Goal: Task Accomplishment & Management: Complete application form

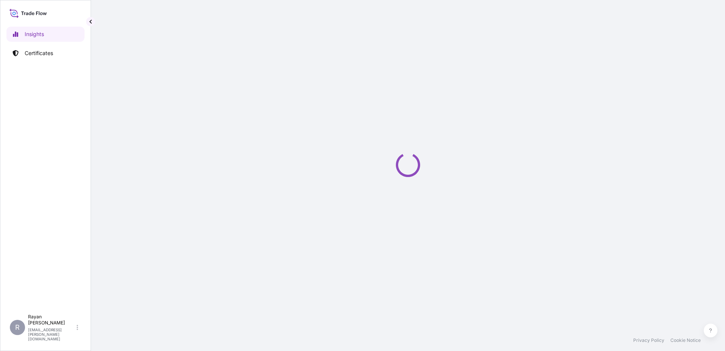
select select "2025"
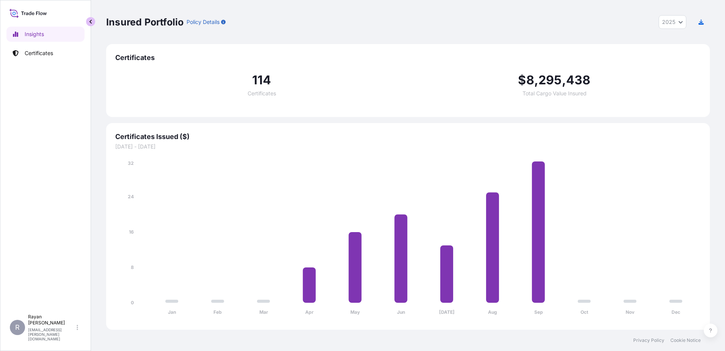
click at [88, 22] on button "button" at bounding box center [90, 21] width 9 height 9
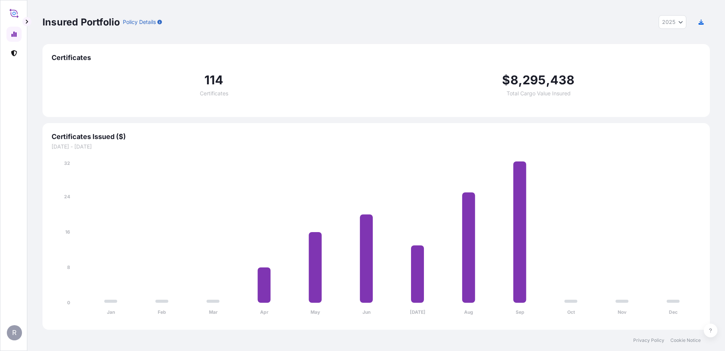
click at [32, 22] on div "Insured Portfolio Policy Details 2025 2025 2024 2023 2022 Certificates 114 Cert…" at bounding box center [376, 164] width 698 height 329
click at [30, 22] on button "button" at bounding box center [26, 21] width 9 height 9
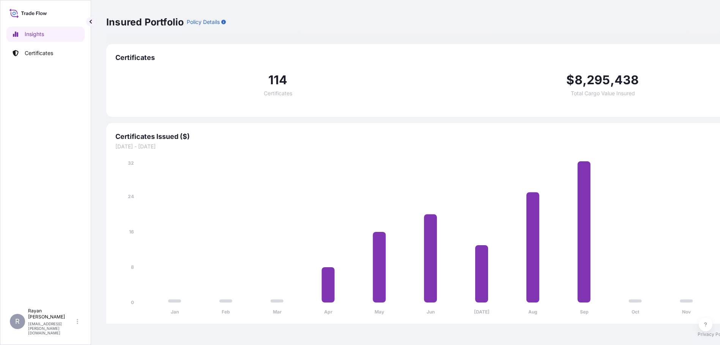
click at [38, 49] on p "Certificates" at bounding box center [39, 53] width 28 height 8
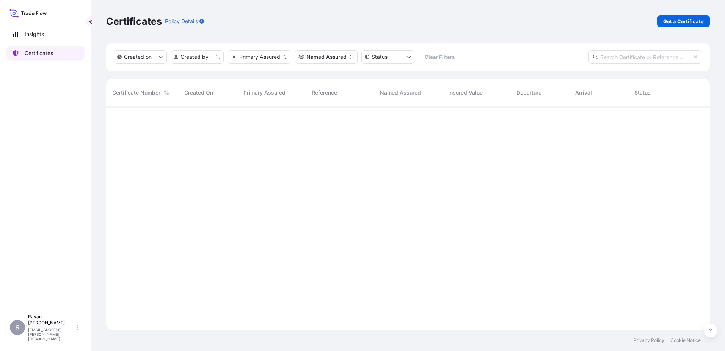
scroll to position [222, 598]
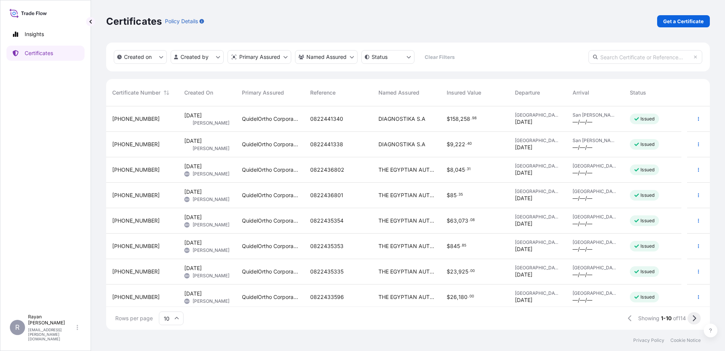
click at [691, 319] on button at bounding box center [694, 318] width 13 height 12
click at [625, 318] on icon at bounding box center [626, 318] width 3 height 6
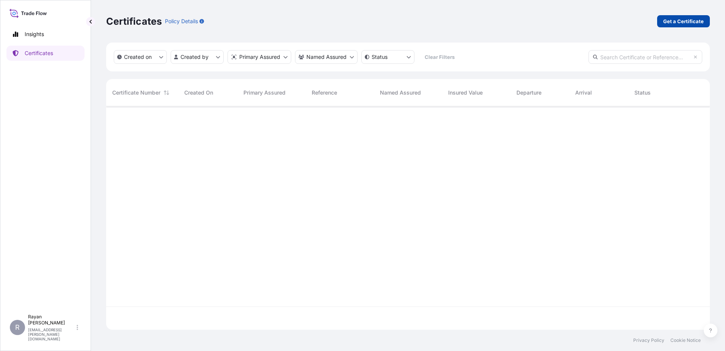
click at [677, 24] on p "Get a Certificate" at bounding box center [684, 21] width 41 height 8
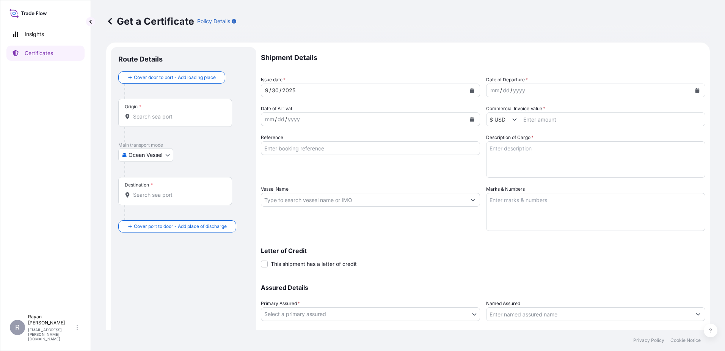
click at [161, 162] on div at bounding box center [186, 169] width 124 height 15
click at [160, 155] on body "Insights Certificates R [PERSON_NAME] [EMAIL_ADDRESS][PERSON_NAME][DOMAIN_NAME]…" at bounding box center [362, 175] width 725 height 351
click at [154, 178] on div "Air" at bounding box center [146, 175] width 50 height 14
select select "Air"
click at [147, 118] on input "Origin *" at bounding box center [178, 120] width 90 height 8
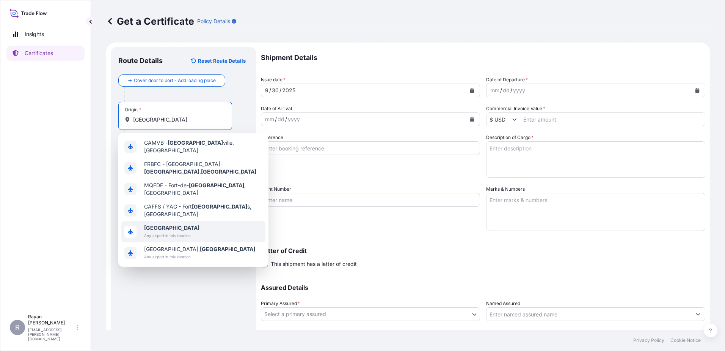
click at [174, 224] on span "[GEOGRAPHIC_DATA]" at bounding box center [171, 228] width 55 height 8
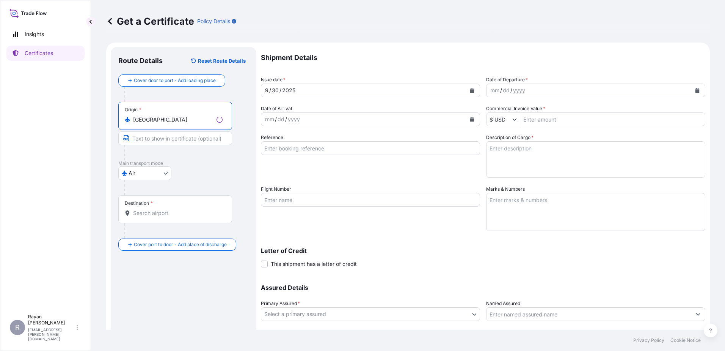
type input "[GEOGRAPHIC_DATA]"
click at [149, 218] on div "Destination *" at bounding box center [175, 209] width 114 height 28
click at [149, 217] on input "Destination *" at bounding box center [178, 213] width 90 height 8
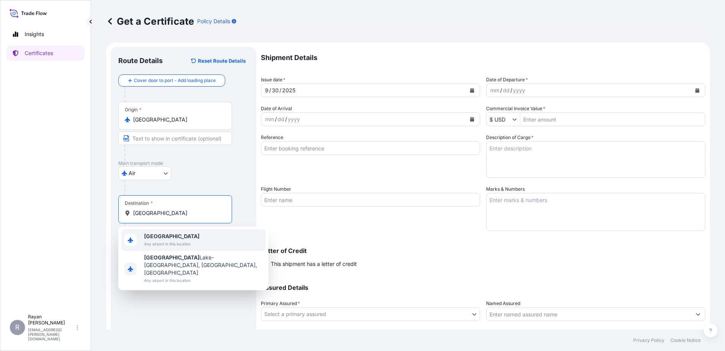
click at [159, 242] on span "Any airport in this location" at bounding box center [171, 244] width 55 height 8
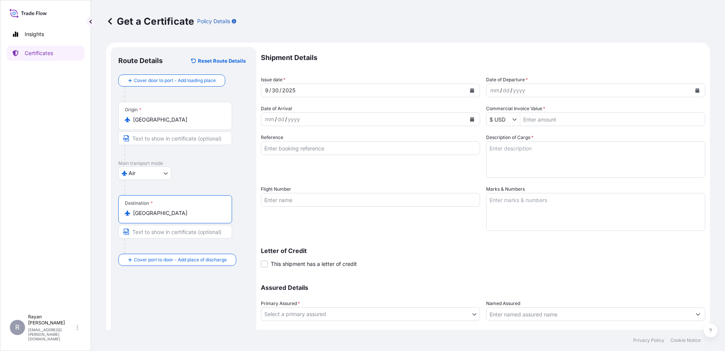
type input "[GEOGRAPHIC_DATA]"
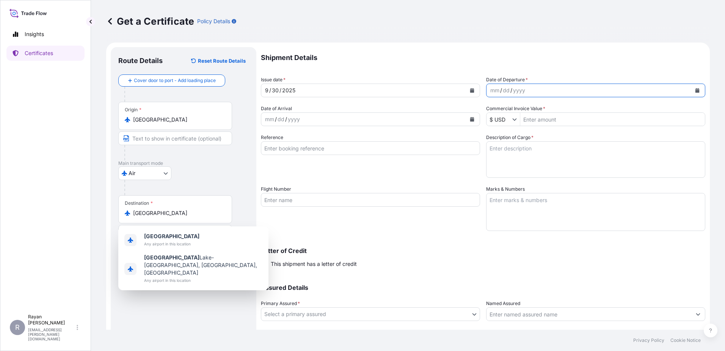
click at [696, 90] on icon "Calendar" at bounding box center [698, 90] width 4 height 5
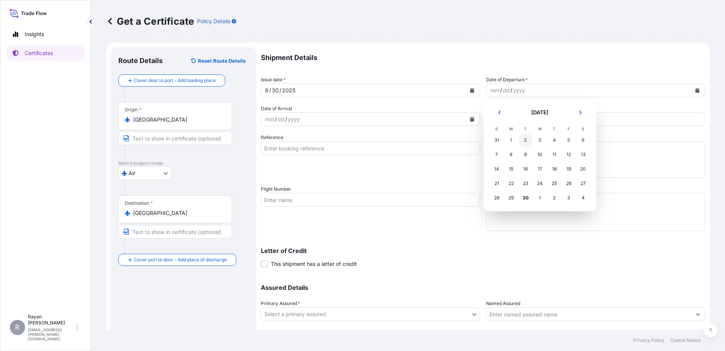
click at [522, 142] on div "2" at bounding box center [526, 140] width 14 height 14
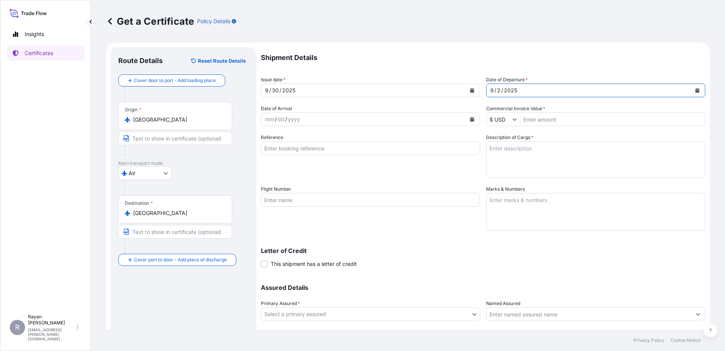
click at [692, 88] on button "Calendar" at bounding box center [698, 90] width 12 height 12
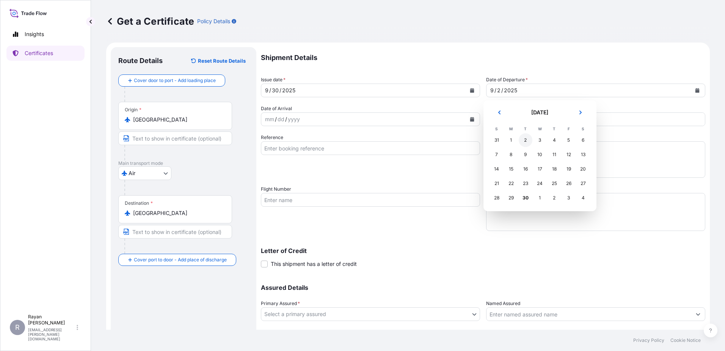
click at [523, 138] on div "2" at bounding box center [526, 140] width 14 height 14
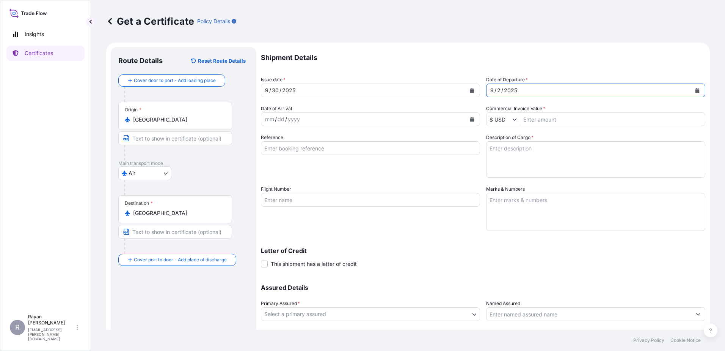
click at [696, 90] on button "Calendar" at bounding box center [698, 90] width 12 height 12
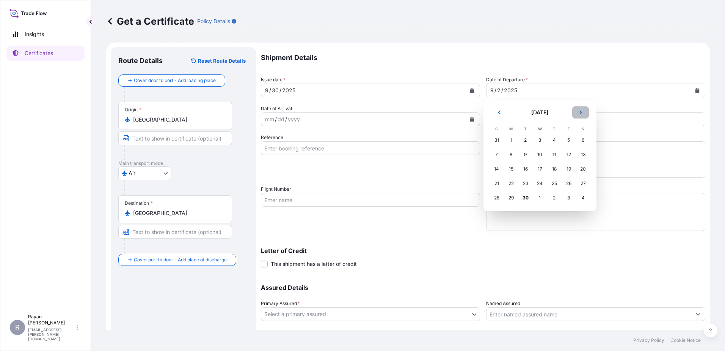
click at [574, 112] on button "Next" at bounding box center [580, 112] width 17 height 12
click at [551, 138] on div "2" at bounding box center [555, 140] width 14 height 14
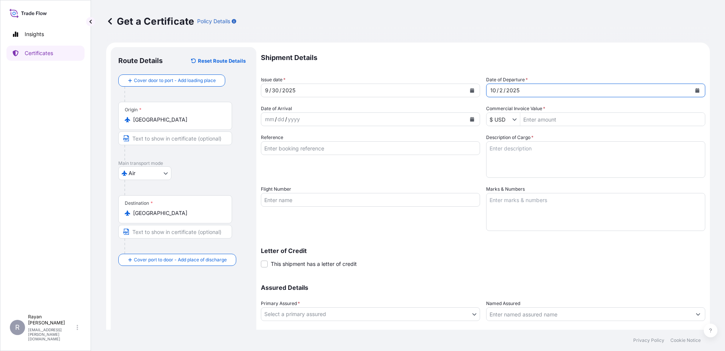
click at [692, 91] on button "Calendar" at bounding box center [698, 90] width 12 height 12
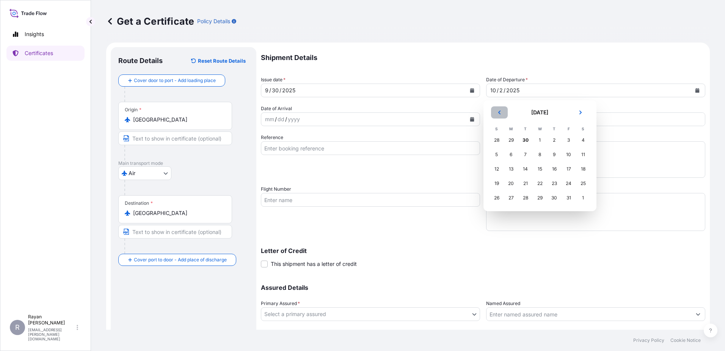
click at [493, 112] on button "Previous" at bounding box center [499, 112] width 17 height 12
click at [574, 112] on button "Next" at bounding box center [580, 112] width 17 height 12
click at [527, 138] on div "30" at bounding box center [526, 140] width 14 height 14
click at [524, 139] on div "30" at bounding box center [526, 140] width 14 height 14
click at [512, 140] on div "29" at bounding box center [512, 140] width 14 height 14
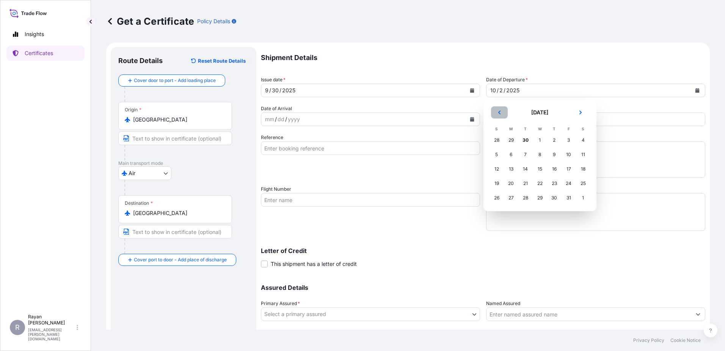
click at [498, 113] on icon "Previous" at bounding box center [499, 112] width 5 height 5
click at [536, 164] on div "17" at bounding box center [540, 169] width 14 height 14
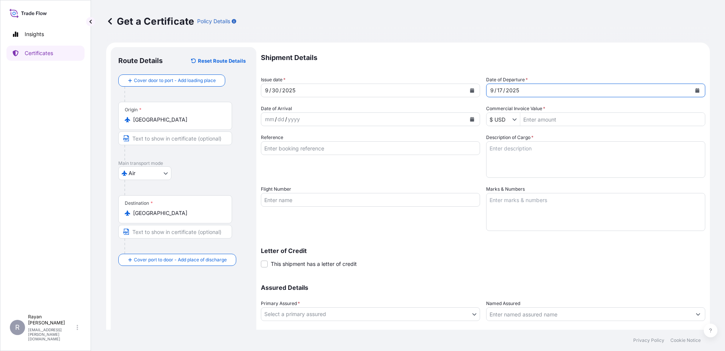
click at [692, 93] on button "Calendar" at bounding box center [698, 90] width 12 height 12
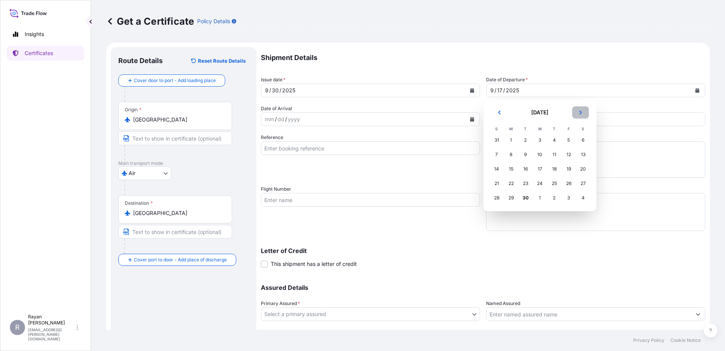
click at [585, 114] on button "Next" at bounding box center [580, 112] width 17 height 12
click at [555, 138] on div "2" at bounding box center [555, 140] width 14 height 14
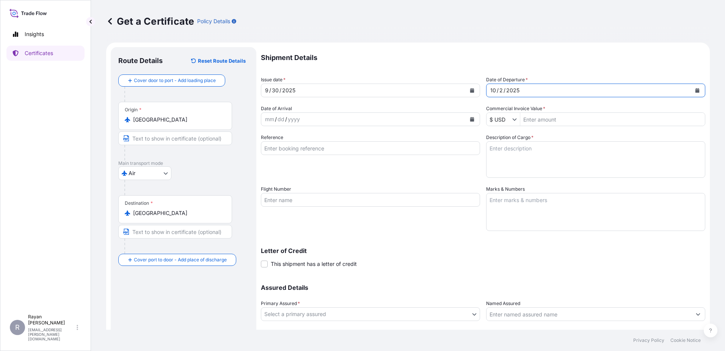
click at [695, 91] on button "Calendar" at bounding box center [698, 90] width 12 height 12
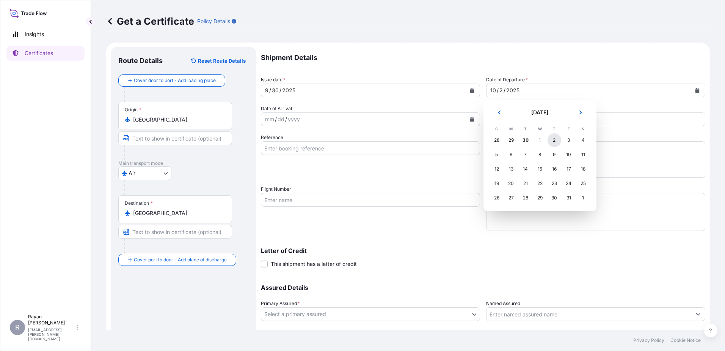
click at [555, 140] on div "2" at bounding box center [555, 140] width 14 height 14
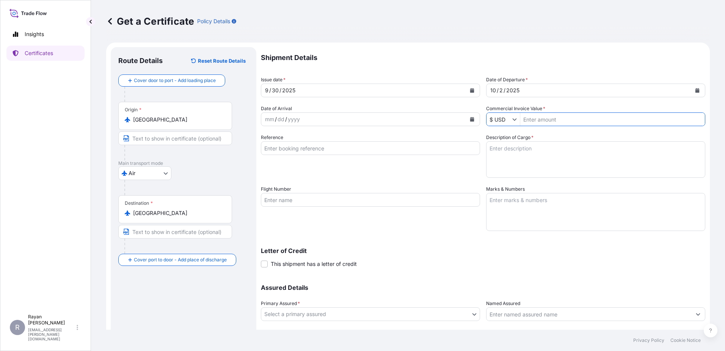
click at [553, 120] on input "Commercial Invoice Value *" at bounding box center [612, 119] width 185 height 14
type input "2,429.2"
click at [368, 145] on input "Reference" at bounding box center [370, 148] width 219 height 14
paste input "0822438611"
type input "0822438611"
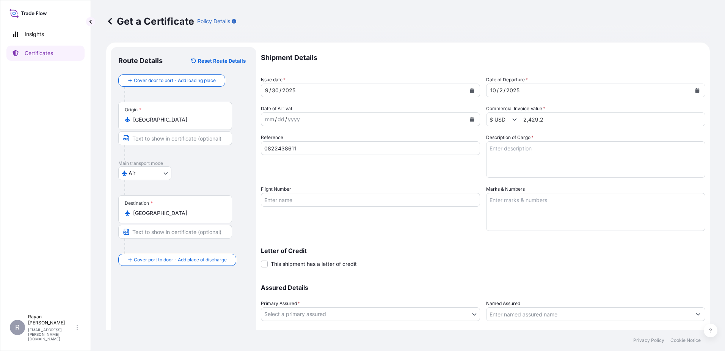
click at [542, 176] on div "Shipment Details Issue date * [DATE] Date of Departure * [DATE] Date of Arrival…" at bounding box center [483, 199] width 445 height 304
click at [542, 160] on textarea "Description of Cargo *" at bounding box center [595, 159] width 219 height 36
paste textarea "Medical Supplies (diagnostics consumables & reagents)"
type textarea "Medical Supplies (diagnostics consumables & reagents)"
click at [471, 172] on div "Reference 0822438611" at bounding box center [370, 156] width 219 height 44
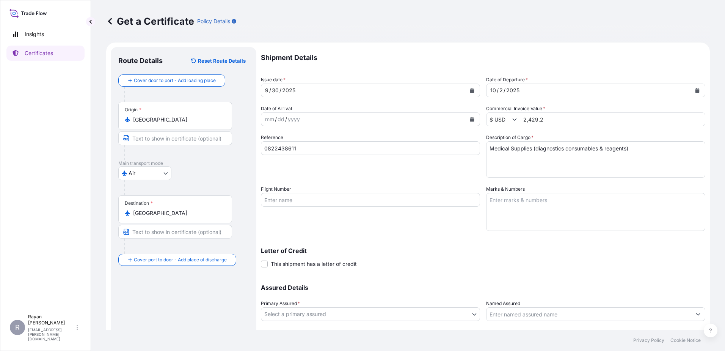
click at [289, 261] on span "This shipment has a letter of credit" at bounding box center [314, 264] width 86 height 8
click at [261, 259] on input "This shipment has a letter of credit" at bounding box center [261, 259] width 0 height 0
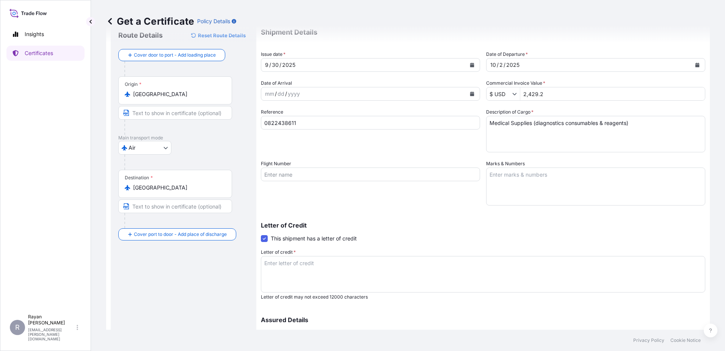
scroll to position [38, 0]
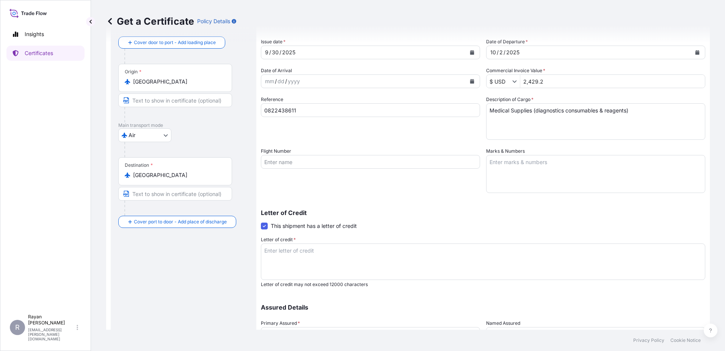
click at [387, 252] on textarea "Letter of credit *" at bounding box center [483, 261] width 445 height 36
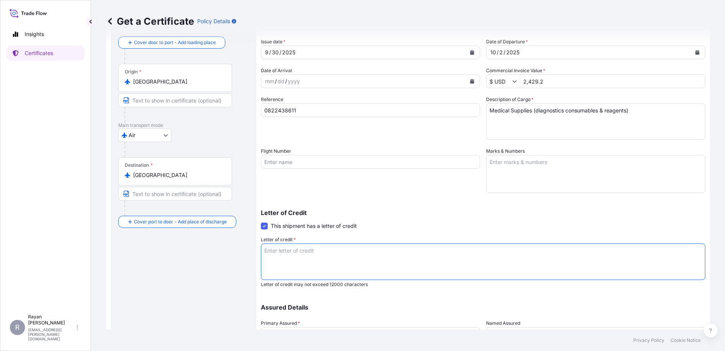
paste textarea "THE EGYPTIAN AUTHORITY FOR UNIFIED PROCUREMENT, MEDICAL SUPPLY AND MEDICAL TECH…"
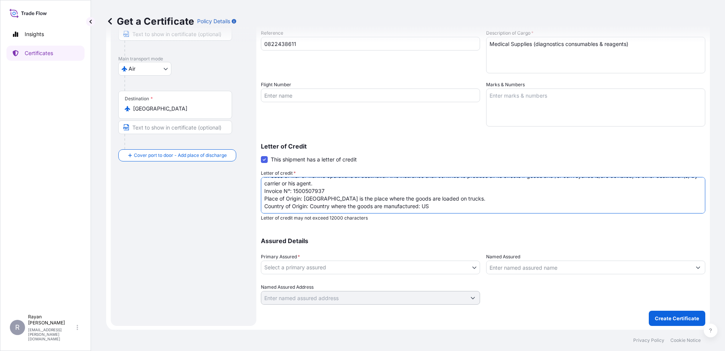
scroll to position [105, 0]
type textarea "THE EGYPTIAN AUTHORITY FOR UNIFIED PROCUREMENT, MEDICAL SUPPLY AND MEDICAL TECH…"
click at [378, 260] on body "Insights Certificates R [PERSON_NAME] [EMAIL_ADDRESS][PERSON_NAME][DOMAIN_NAME]…" at bounding box center [362, 175] width 725 height 351
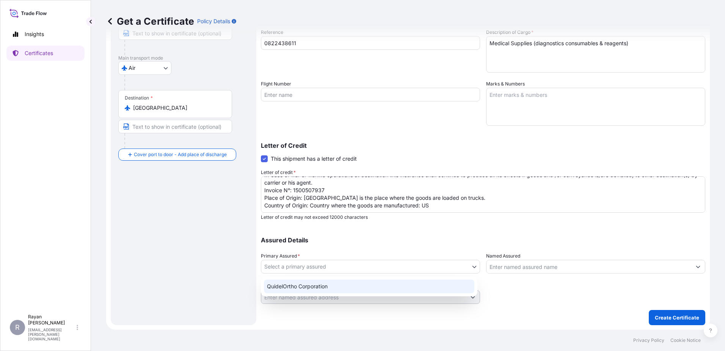
click at [356, 282] on div "QuidelOrtho Corporation" at bounding box center [369, 286] width 211 height 14
select select "31549"
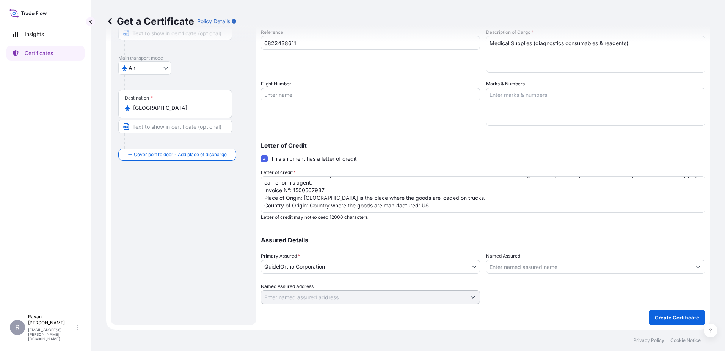
click at [510, 275] on div "Assured Details Primary Assured * QuidelOrtho Corporation QuidelOrtho Corporati…" at bounding box center [483, 266] width 445 height 76
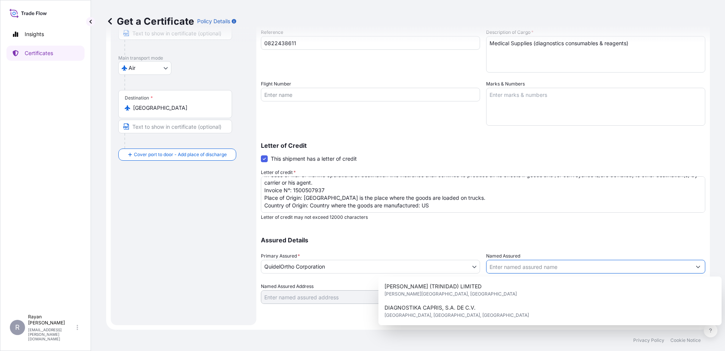
click at [513, 271] on input "Named Assured" at bounding box center [589, 266] width 205 height 14
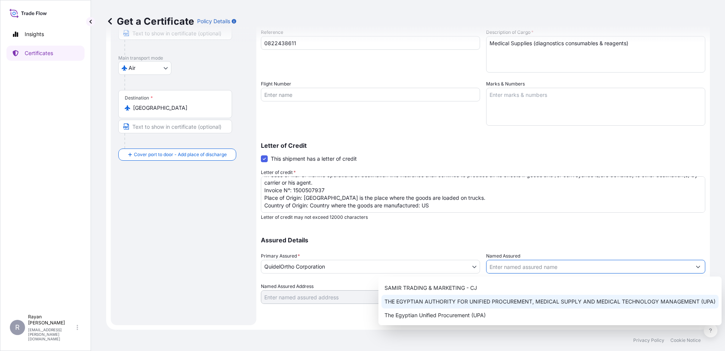
click at [502, 295] on div "THE EGYPTIAN AUTHORITY FOR UNIFIED PROCUREMENT, MEDICAL SUPPLY AND MEDICAL TECH…" at bounding box center [550, 301] width 337 height 14
type input "THE EGYPTIAN AUTHORITY FOR UNIFIED PROCUREMENT, MEDICAL SUPPLY AND MEDICAL TECH…"
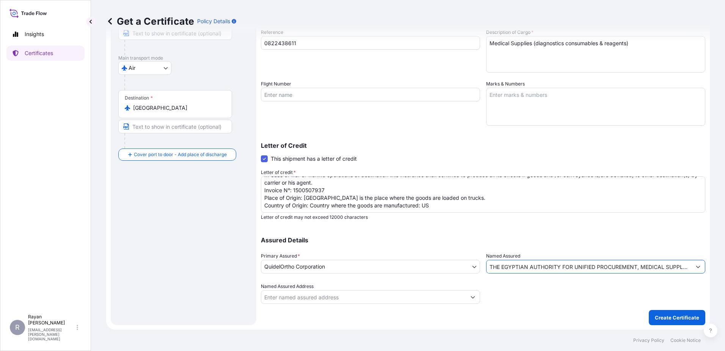
click at [522, 291] on div at bounding box center [595, 292] width 219 height 21
click at [620, 294] on div at bounding box center [595, 292] width 219 height 21
click at [663, 318] on p "Create Certificate" at bounding box center [677, 317] width 44 height 8
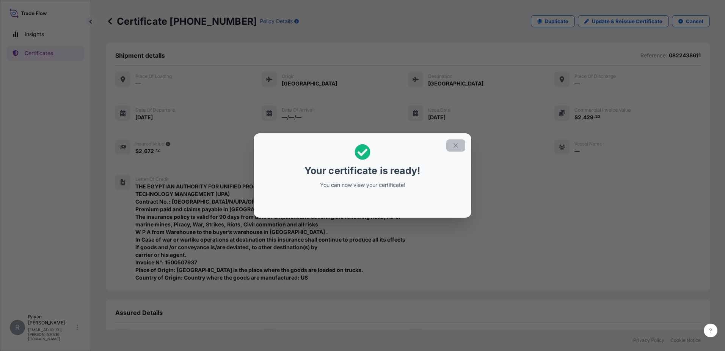
click at [453, 149] on button "button" at bounding box center [456, 145] width 19 height 12
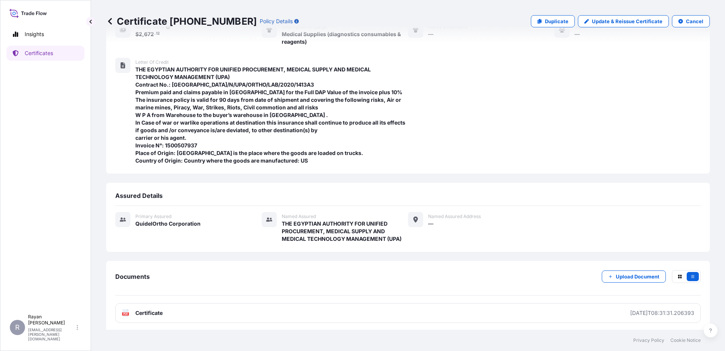
scroll to position [119, 0]
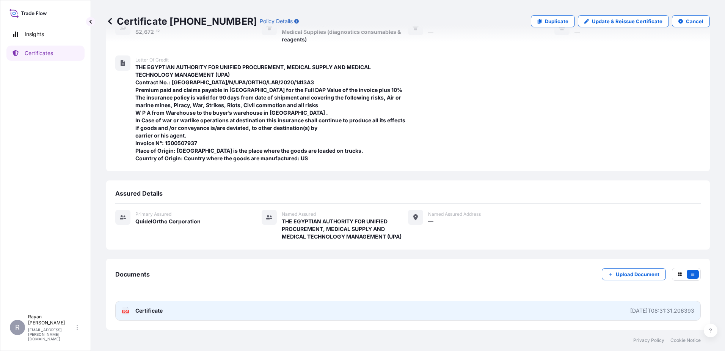
click at [151, 307] on span "Certificate" at bounding box center [148, 311] width 27 height 8
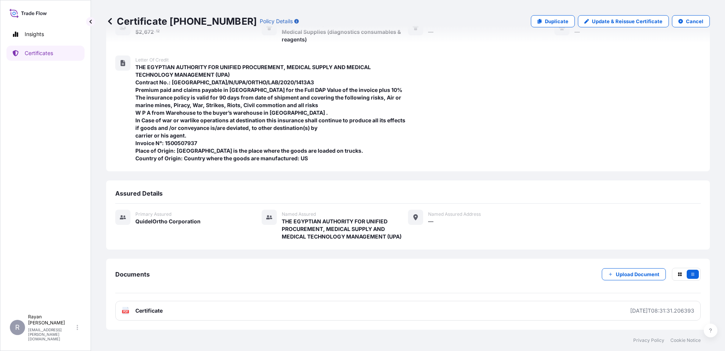
click at [109, 22] on icon at bounding box center [110, 21] width 4 height 6
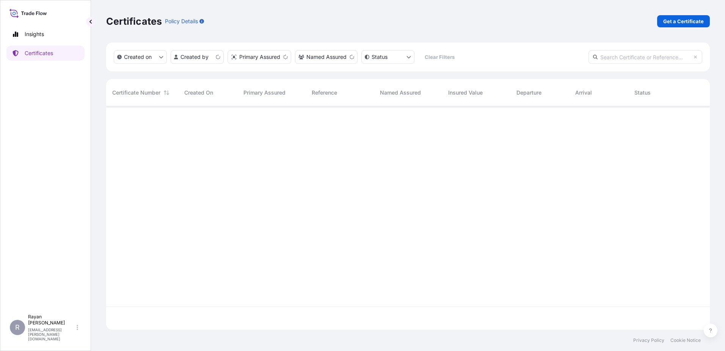
scroll to position [222, 598]
click at [678, 20] on p "Get a Certificate" at bounding box center [684, 21] width 41 height 8
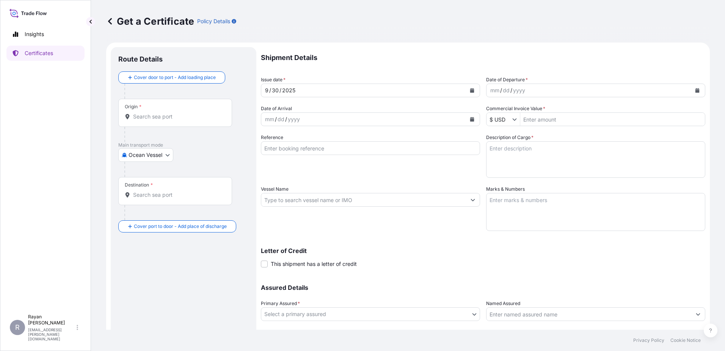
click at [145, 149] on body "Insights Certificates R [PERSON_NAME] [EMAIL_ADDRESS][PERSON_NAME][DOMAIN_NAME]…" at bounding box center [362, 175] width 725 height 351
click at [145, 180] on div "Air" at bounding box center [146, 175] width 50 height 14
select select "Air"
click at [152, 113] on div "Origin *" at bounding box center [175, 116] width 114 height 28
click at [152, 116] on input "Origin *" at bounding box center [178, 120] width 90 height 8
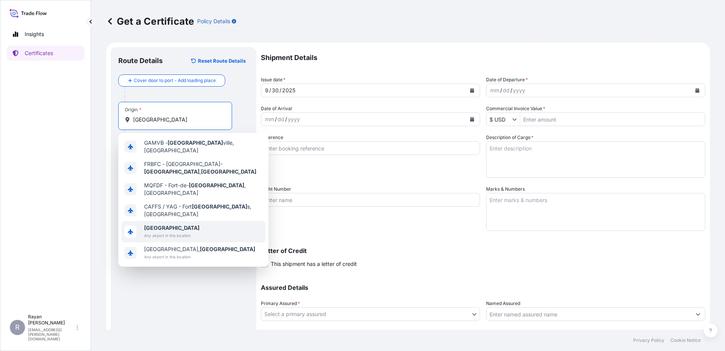
click at [164, 231] on span "Any airport in this location" at bounding box center [171, 235] width 55 height 8
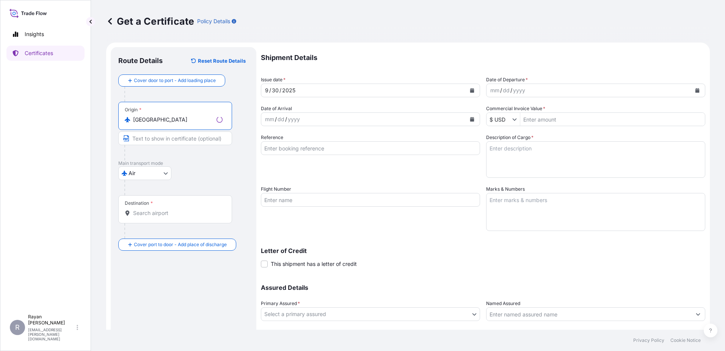
type input "[GEOGRAPHIC_DATA]"
click at [158, 210] on input "Destination *" at bounding box center [178, 213] width 90 height 8
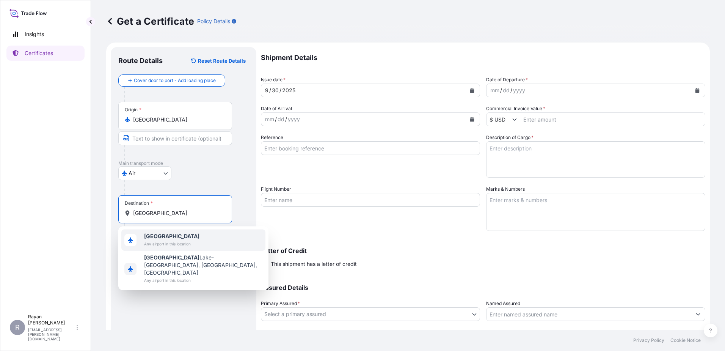
click at [158, 239] on span "[GEOGRAPHIC_DATA]" at bounding box center [171, 236] width 55 height 8
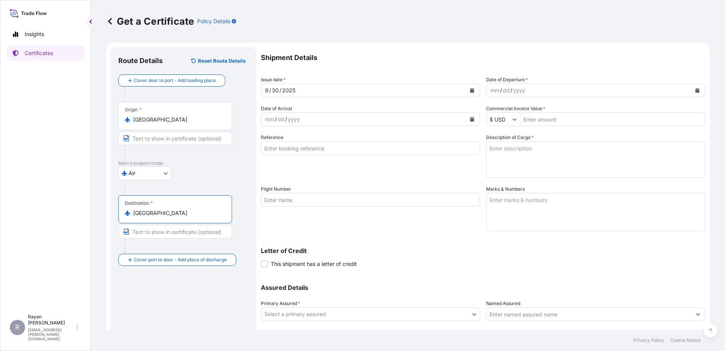
type input "[GEOGRAPHIC_DATA]"
click at [696, 89] on icon "Calendar" at bounding box center [698, 90] width 4 height 5
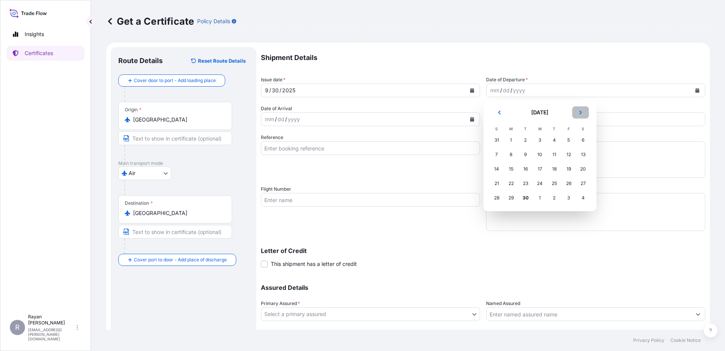
click at [579, 109] on button "Next" at bounding box center [580, 112] width 17 height 12
click at [552, 138] on div "2" at bounding box center [555, 140] width 14 height 14
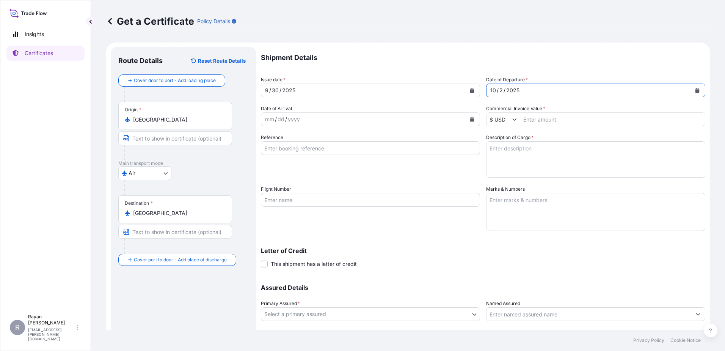
click at [560, 120] on input "Commercial Invoice Value *" at bounding box center [612, 119] width 185 height 14
type input "2,097.75"
click at [541, 131] on div "Shipment Details Issue date * [DATE] Date of Departure * [DATE] Date of Arrival…" at bounding box center [483, 199] width 445 height 304
click at [310, 149] on input "Reference" at bounding box center [370, 148] width 219 height 14
paste input "0822438798"
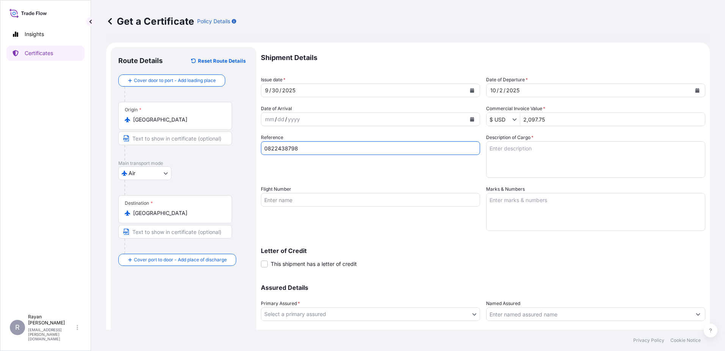
type input "0822438798"
click at [550, 149] on textarea "Description of Cargo *" at bounding box center [595, 159] width 219 height 36
paste textarea "Medical Supplies (diagnostics consumables & reagents)"
type textarea "Medical Supplies (diagnostics consumables & reagents)"
click at [468, 168] on div "Reference 0822438798" at bounding box center [370, 156] width 219 height 44
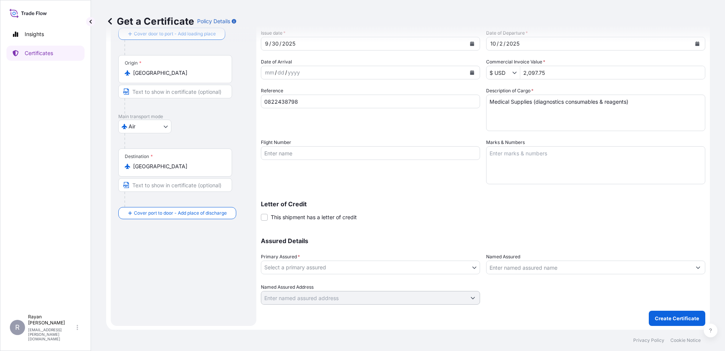
scroll to position [47, 0]
click at [354, 215] on span "This shipment has a letter of credit" at bounding box center [314, 216] width 86 height 8
click at [261, 212] on input "This shipment has a letter of credit" at bounding box center [261, 212] width 0 height 0
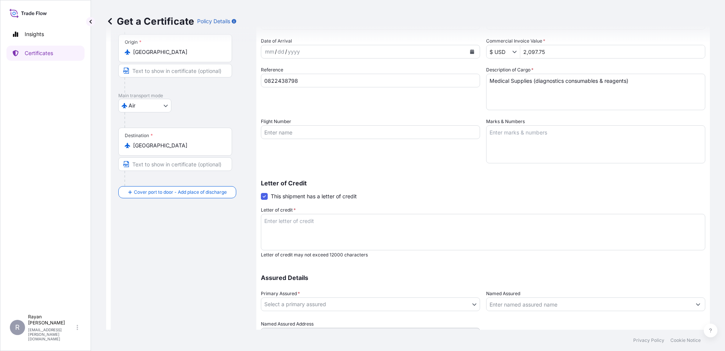
scroll to position [85, 0]
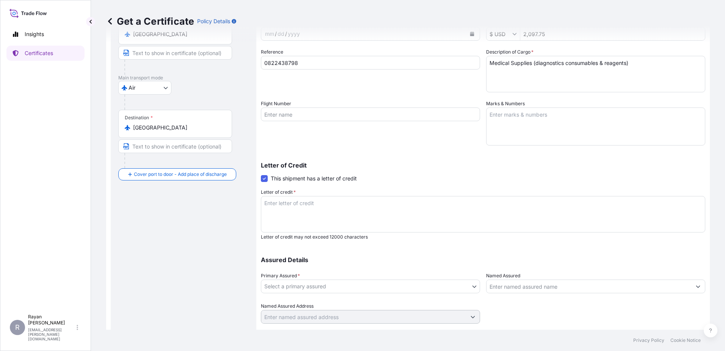
click at [304, 216] on textarea "Letter of credit *" at bounding box center [483, 214] width 445 height 36
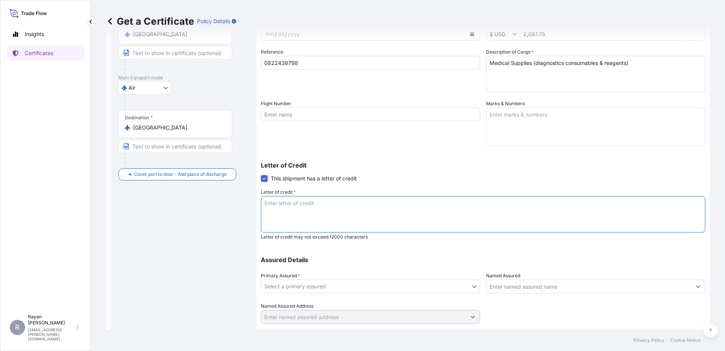
paste textarea "THE EGYPTIAN AUTHORITY FOR UNIFIED PROCUREMENT, MEDICAL SUPPLY AND MEDICAL TECH…"
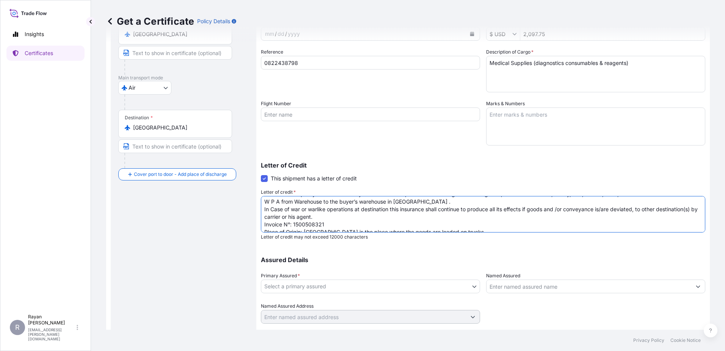
scroll to position [0, 0]
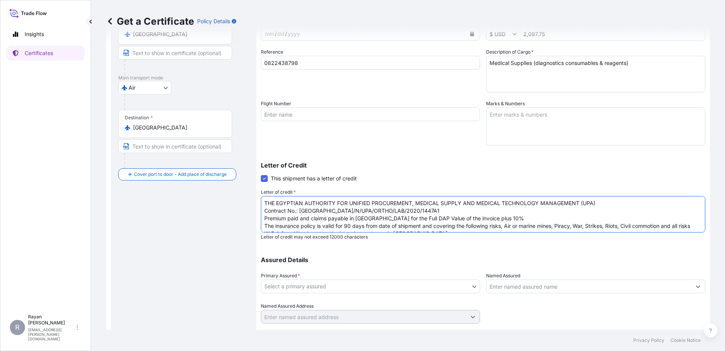
type textarea "THE EGYPTIAN AUTHORITY FOR UNIFIED PROCUREMENT, MEDICAL SUPPLY AND MEDICAL TECH…"
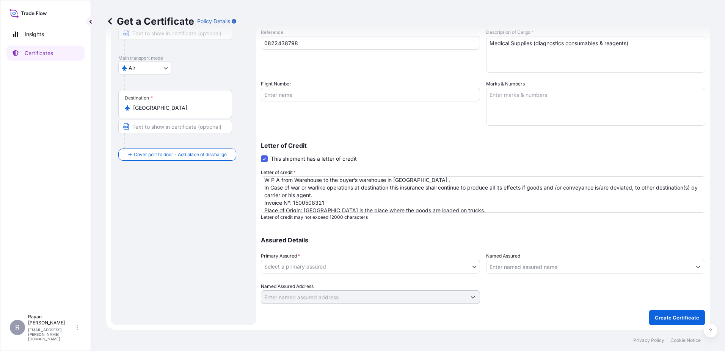
scroll to position [61, 0]
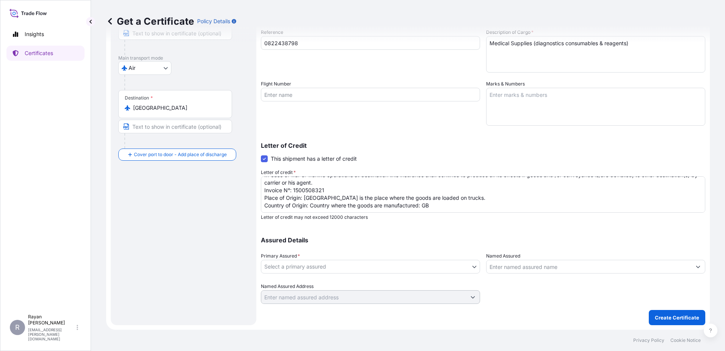
click at [401, 259] on div "Primary Assured * Select a primary assured" at bounding box center [370, 262] width 219 height 21
click at [397, 267] on body "Insights Certificates R [PERSON_NAME] [EMAIL_ADDRESS][PERSON_NAME][DOMAIN_NAME]…" at bounding box center [362, 175] width 725 height 351
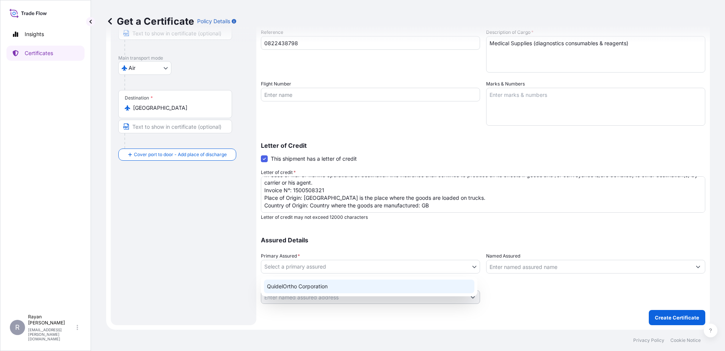
click at [381, 287] on div "QuidelOrtho Corporation" at bounding box center [369, 286] width 211 height 14
select select "31549"
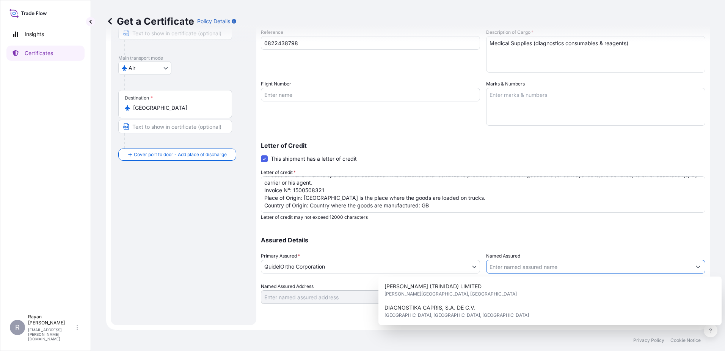
click at [544, 263] on input "Named Assured" at bounding box center [589, 266] width 205 height 14
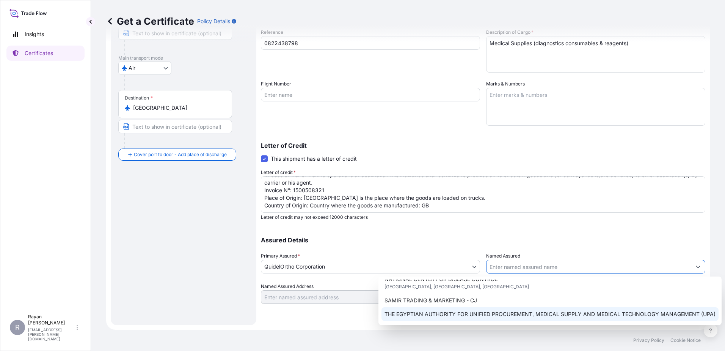
scroll to position [188, 0]
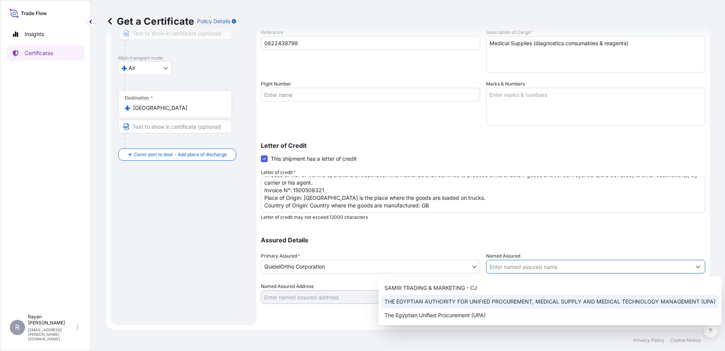
click at [510, 302] on span "THE EGYPTIAN AUTHORITY FOR UNIFIED PROCUREMENT, MEDICAL SUPPLY AND MEDICAL TECH…" at bounding box center [550, 301] width 331 height 8
type input "THE EGYPTIAN AUTHORITY FOR UNIFIED PROCUREMENT, MEDICAL SUPPLY AND MEDICAL TECH…"
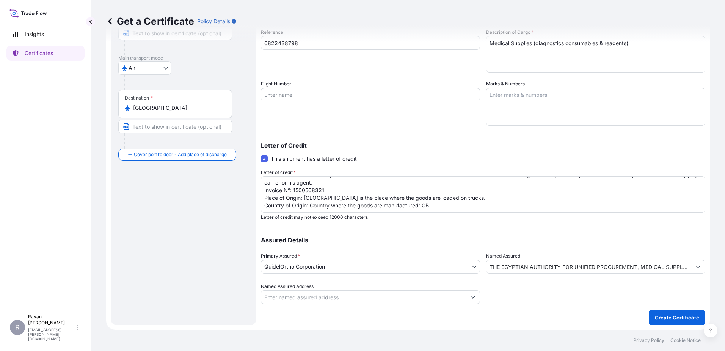
click at [525, 296] on div at bounding box center [595, 292] width 219 height 21
click at [656, 316] on p "Create Certificate" at bounding box center [677, 317] width 44 height 8
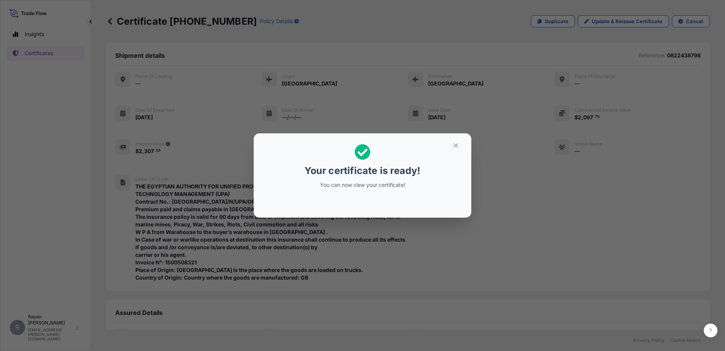
click at [456, 143] on icon "button" at bounding box center [456, 145] width 7 height 7
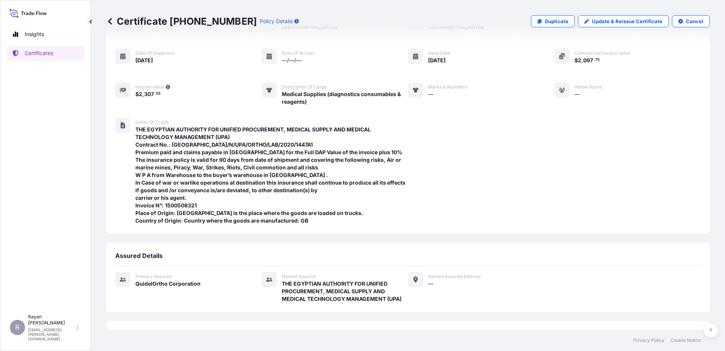
scroll to position [119, 0]
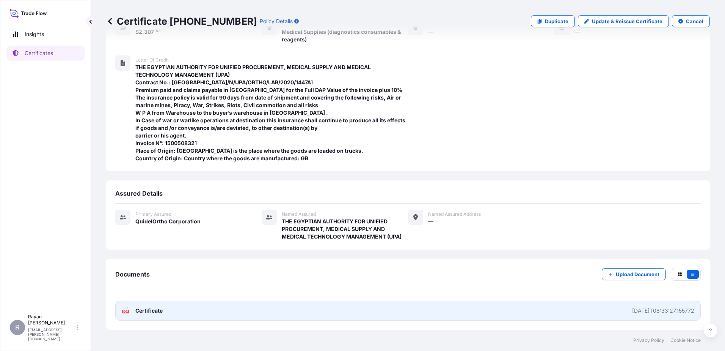
click at [158, 314] on span "Certificate" at bounding box center [148, 311] width 27 height 8
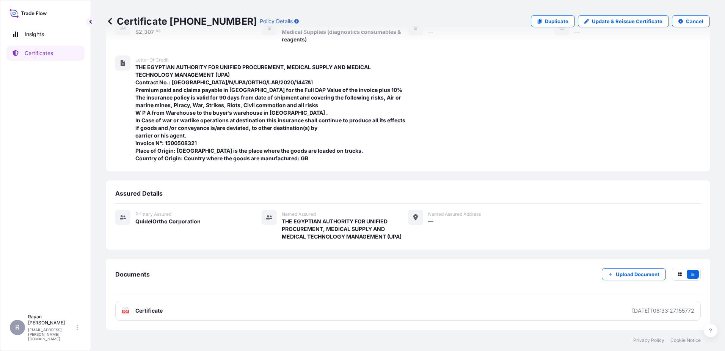
click at [107, 22] on icon at bounding box center [110, 21] width 8 height 8
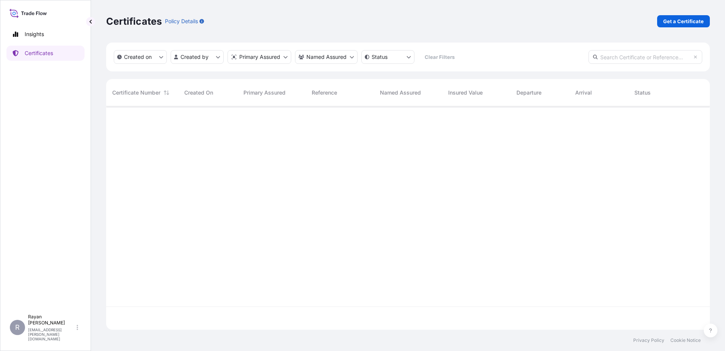
scroll to position [222, 598]
click at [679, 22] on p "Get a Certificate" at bounding box center [684, 21] width 41 height 8
select select "Ocean Vessel"
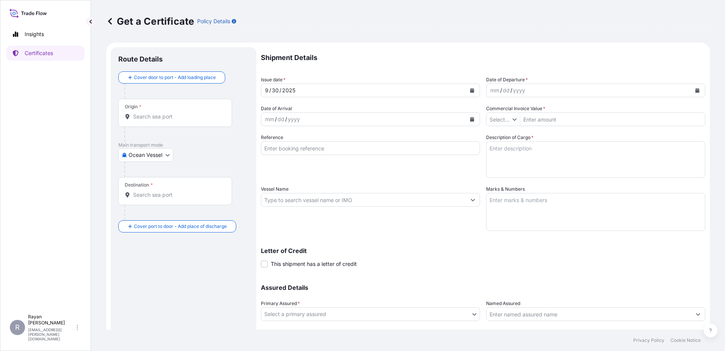
type input "$ USD"
click at [164, 146] on p "Main transport mode" at bounding box center [183, 145] width 131 height 6
click at [162, 152] on body "Insights Certificates R [PERSON_NAME] [EMAIL_ADDRESS][PERSON_NAME][DOMAIN_NAME]…" at bounding box center [362, 175] width 725 height 351
click at [148, 176] on div "Air" at bounding box center [146, 175] width 50 height 14
select select "Air"
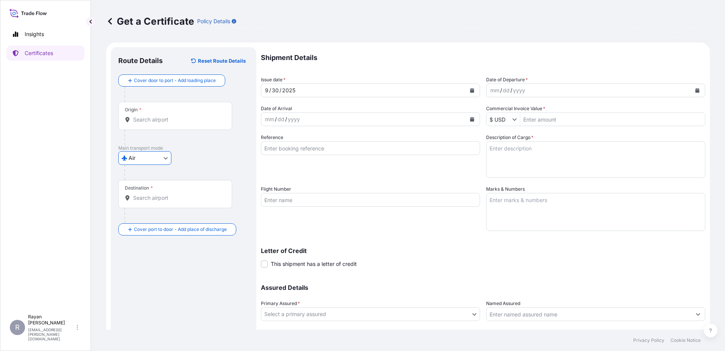
click at [162, 112] on div "Origin *" at bounding box center [175, 116] width 114 height 28
click at [162, 116] on input "Origin *" at bounding box center [178, 120] width 90 height 8
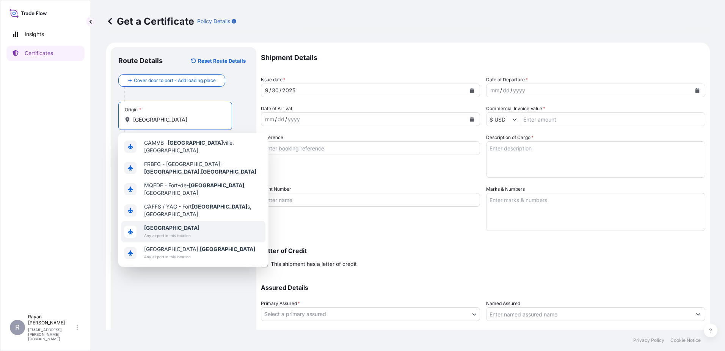
click at [190, 224] on span "[GEOGRAPHIC_DATA]" at bounding box center [171, 228] width 55 height 8
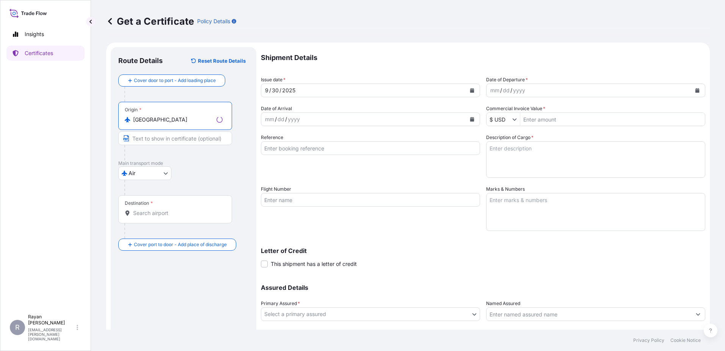
type input "[GEOGRAPHIC_DATA]"
click at [195, 214] on input "Destination *" at bounding box center [178, 213] width 90 height 8
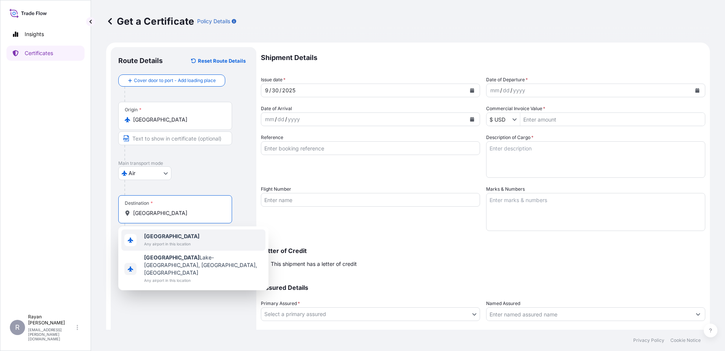
click at [178, 243] on span "Any airport in this location" at bounding box center [171, 244] width 55 height 8
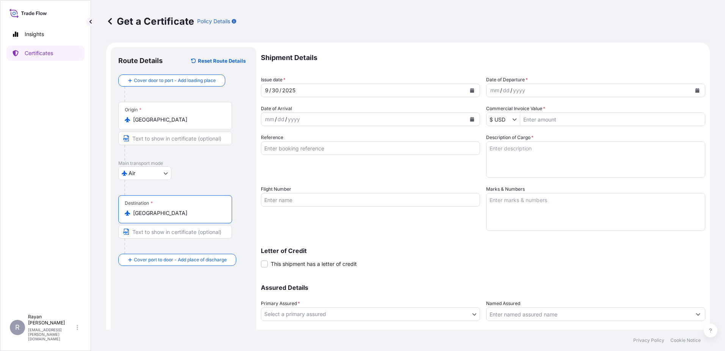
type input "[GEOGRAPHIC_DATA]"
click at [692, 89] on button "Calendar" at bounding box center [698, 90] width 12 height 12
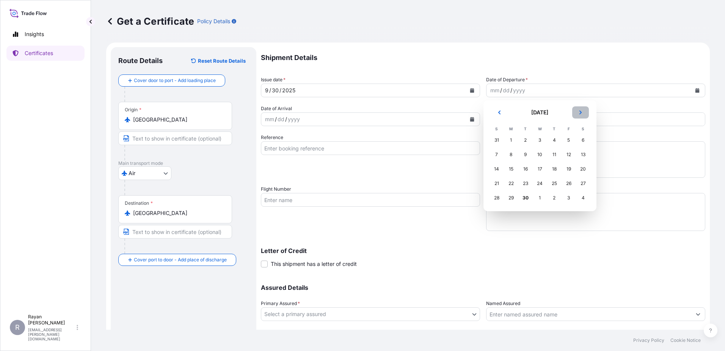
click at [579, 115] on button "Next" at bounding box center [580, 112] width 17 height 12
click at [552, 138] on div "2" at bounding box center [555, 140] width 14 height 14
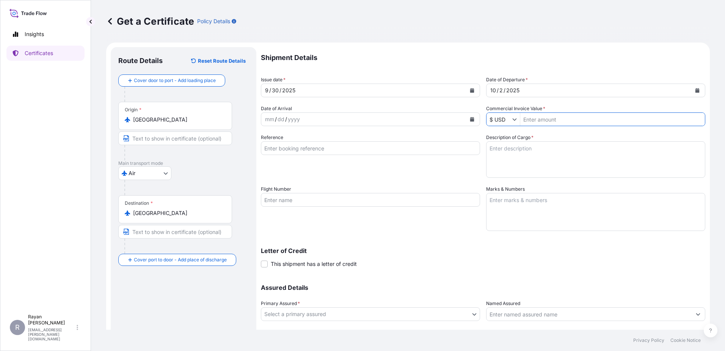
click at [545, 122] on input "Commercial Invoice Value *" at bounding box center [612, 119] width 185 height 14
click at [572, 116] on input "Commercial Invoice Value *" at bounding box center [612, 119] width 185 height 14
type input "271,016.98"
click at [495, 135] on label "Description of Cargo *" at bounding box center [509, 138] width 47 height 8
click at [495, 141] on textarea "Description of Cargo *" at bounding box center [595, 159] width 219 height 36
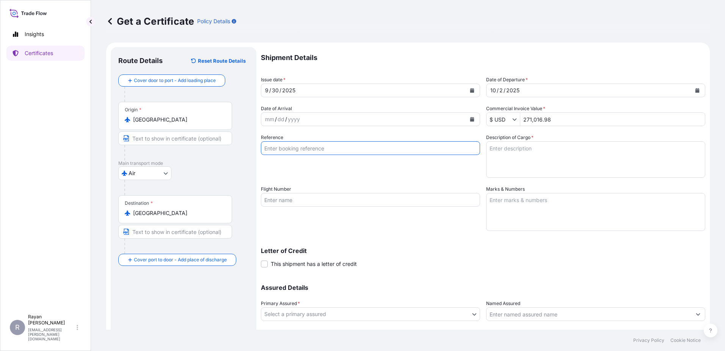
click at [337, 149] on input "Reference" at bounding box center [370, 148] width 219 height 14
paste input "0822438800"
type input "0822438800"
click at [563, 171] on textarea "Description of Cargo *" at bounding box center [595, 159] width 219 height 36
paste textarea "Medical Supplies (diagnostics consumables & reagents)"
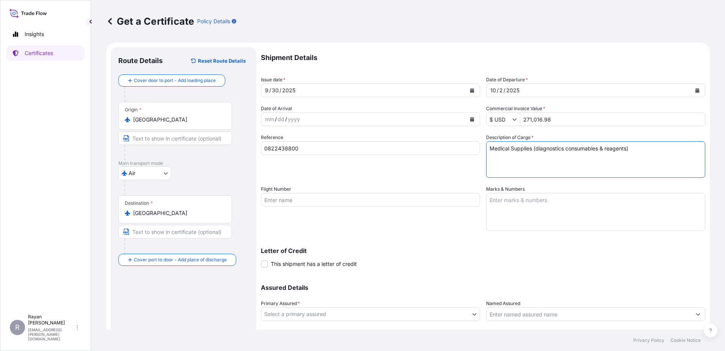
type textarea "Medical Supplies (diagnostics consumables & reagents)"
click at [300, 267] on div "Shipment Details Issue date * [DATE] Date of Departure * [DATE] Date of Arrival…" at bounding box center [483, 199] width 445 height 304
click at [300, 265] on span "This shipment has a letter of credit" at bounding box center [314, 264] width 86 height 8
click at [261, 259] on input "This shipment has a letter of credit" at bounding box center [261, 259] width 0 height 0
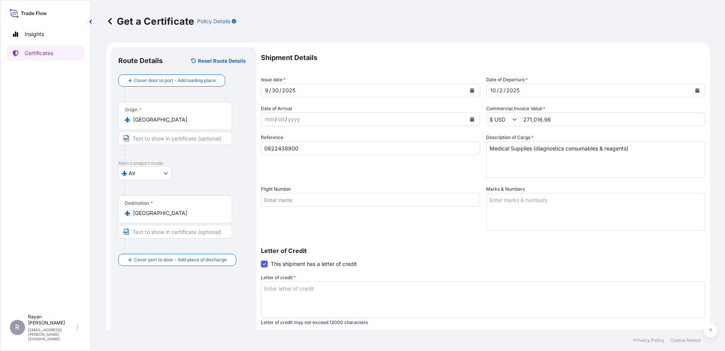
click at [431, 288] on textarea "Letter of credit *" at bounding box center [483, 299] width 445 height 36
paste textarea "THE EGYPTIAN AUTHORITY FOR UNIFIED PROCUREMENT, MEDICAL SUPPLY AND MEDICAL TECH…"
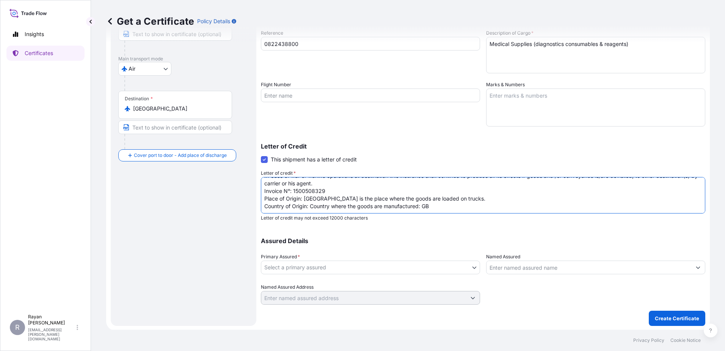
scroll to position [105, 0]
type textarea "THE EGYPTIAN AUTHORITY FOR UNIFIED PROCUREMENT, MEDICAL SUPPLY AND MEDICAL TECH…"
click at [400, 267] on body "Insights Certificates R [PERSON_NAME] [EMAIL_ADDRESS][PERSON_NAME][DOMAIN_NAME]…" at bounding box center [362, 175] width 725 height 351
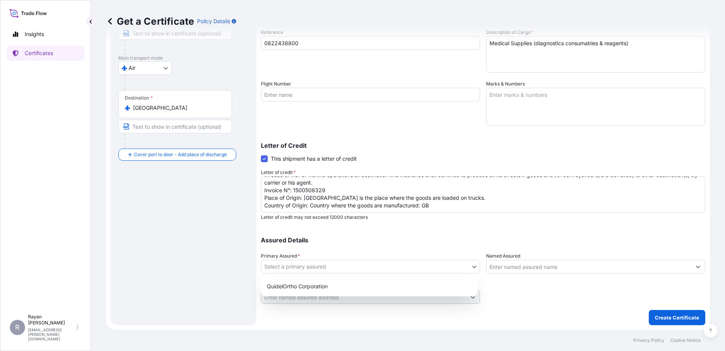
click at [365, 284] on div "QuidelOrtho Corporation" at bounding box center [369, 286] width 211 height 14
select select "31549"
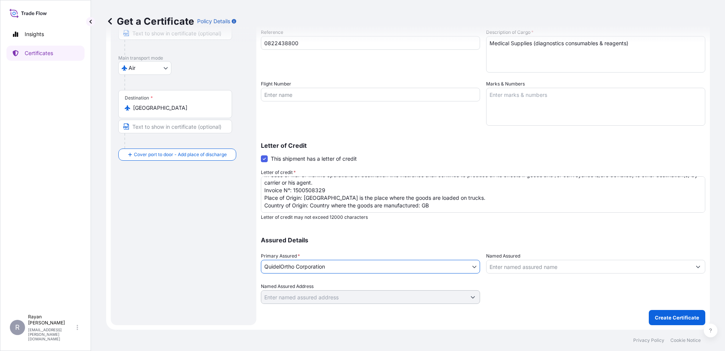
click at [520, 269] on input "Named Assured" at bounding box center [589, 266] width 205 height 14
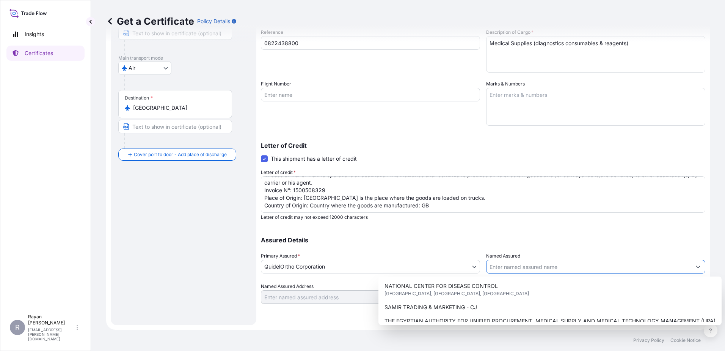
scroll to position [188, 0]
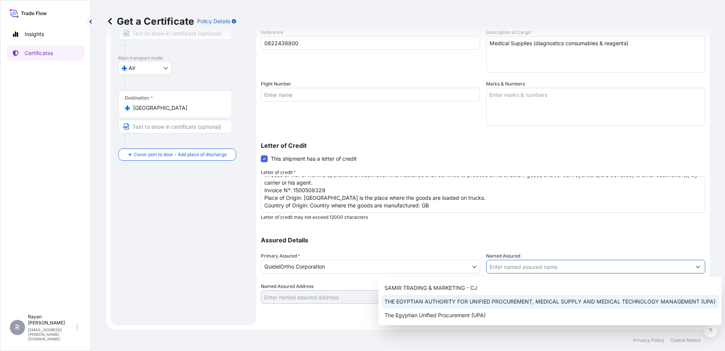
click at [516, 301] on span "THE EGYPTIAN AUTHORITY FOR UNIFIED PROCUREMENT, MEDICAL SUPPLY AND MEDICAL TECH…" at bounding box center [550, 301] width 331 height 8
type input "THE EGYPTIAN AUTHORITY FOR UNIFIED PROCUREMENT, MEDICAL SUPPLY AND MEDICAL TECH…"
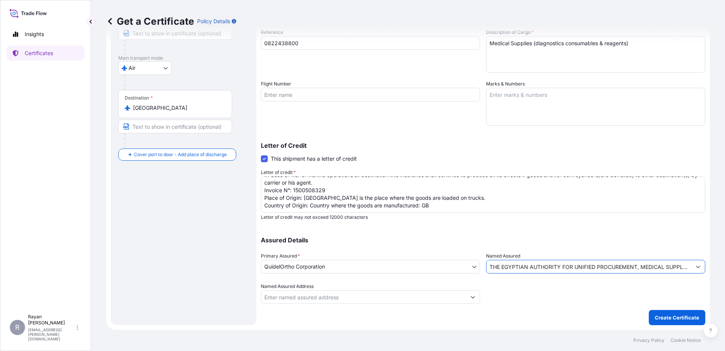
click at [653, 309] on div "Shipment Details Issue date * [DATE] Date of Departure * [DATE] Date of Arrival…" at bounding box center [483, 133] width 445 height 383
click at [656, 313] on p "Create Certificate" at bounding box center [677, 317] width 44 height 8
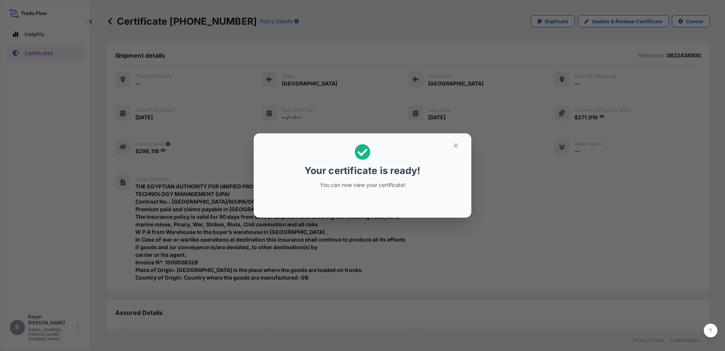
drag, startPoint x: 443, startPoint y: 140, endPoint x: 451, endPoint y: 143, distance: 8.3
click at [445, 140] on h2 "Your certificate is ready! You can now view your certificate!" at bounding box center [363, 166] width 206 height 54
click at [453, 143] on icon "button" at bounding box center [456, 145] width 7 height 7
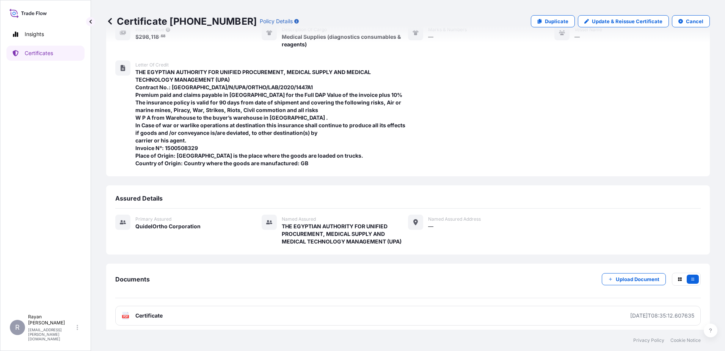
scroll to position [119, 0]
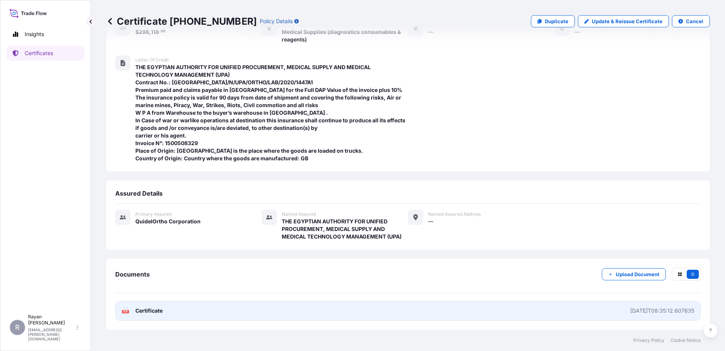
click at [159, 307] on span "Certificate" at bounding box center [148, 311] width 27 height 8
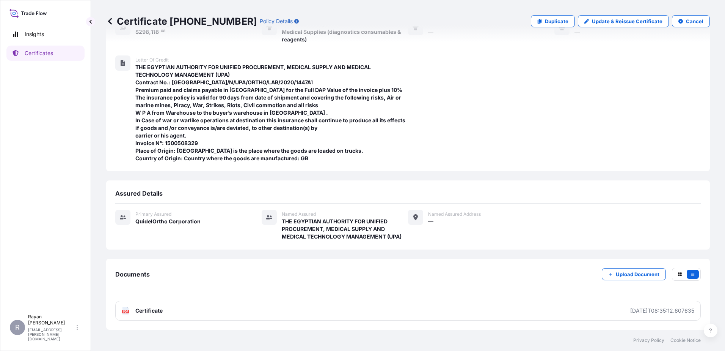
click at [110, 23] on icon at bounding box center [110, 21] width 8 height 8
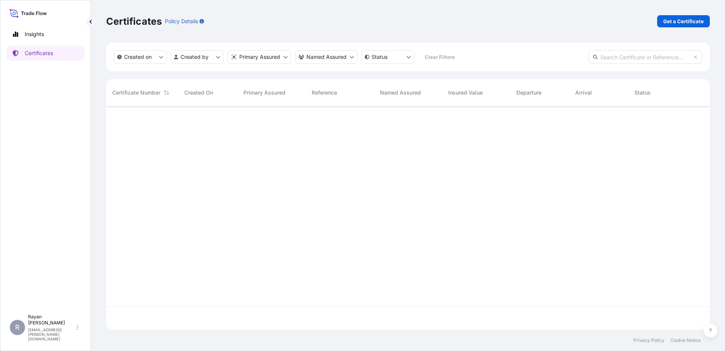
scroll to position [222, 598]
click at [683, 25] on link "Get a Certificate" at bounding box center [683, 21] width 53 height 12
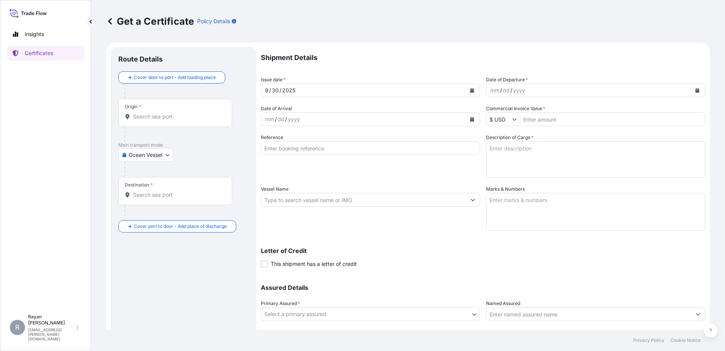
click at [158, 153] on body "Insights Certificates R [PERSON_NAME] [EMAIL_ADDRESS][PERSON_NAME][DOMAIN_NAME]…" at bounding box center [362, 175] width 725 height 351
click at [152, 176] on div "Air" at bounding box center [146, 175] width 50 height 14
select select "Air"
click at [151, 118] on input "Origin *" at bounding box center [178, 120] width 90 height 8
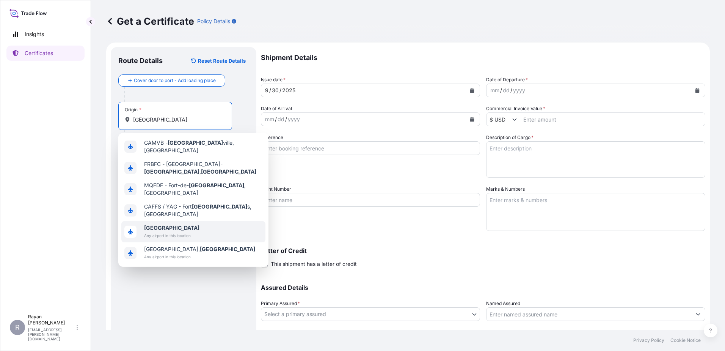
click at [157, 231] on span "Any airport in this location" at bounding box center [171, 235] width 55 height 8
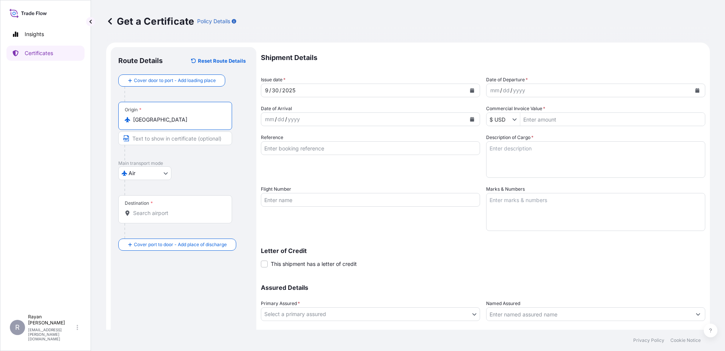
type input "[GEOGRAPHIC_DATA]"
click at [154, 217] on div "Destination *" at bounding box center [175, 209] width 114 height 28
click at [154, 217] on input "Destination *" at bounding box center [178, 213] width 90 height 8
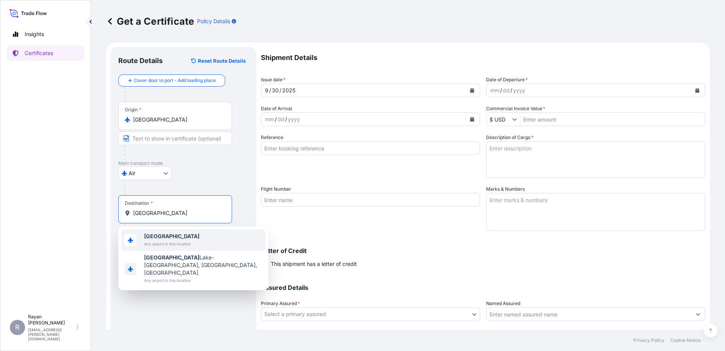
click at [163, 245] on span "Any airport in this location" at bounding box center [171, 244] width 55 height 8
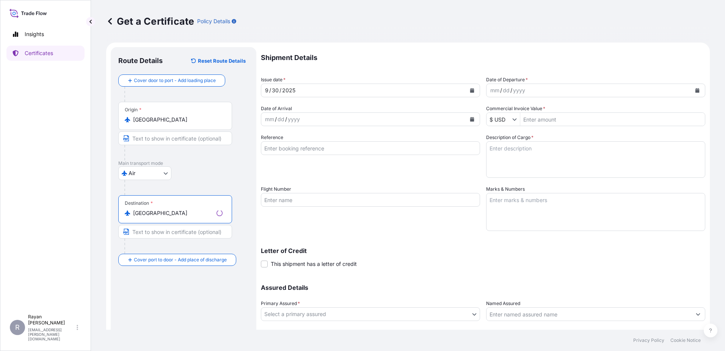
type input "[GEOGRAPHIC_DATA]"
click at [692, 91] on button "Calendar" at bounding box center [698, 90] width 12 height 12
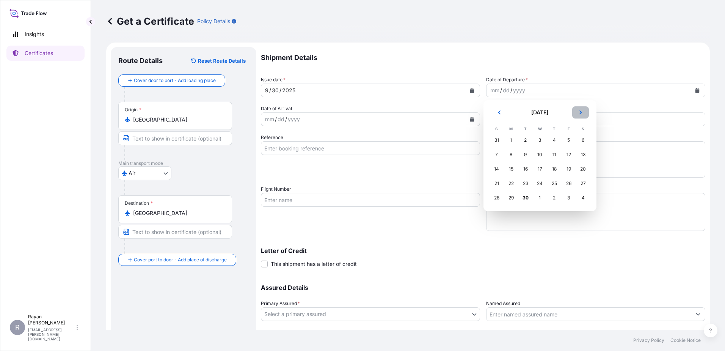
click at [578, 108] on button "Next" at bounding box center [580, 112] width 17 height 12
click at [552, 135] on div "2" at bounding box center [555, 140] width 14 height 14
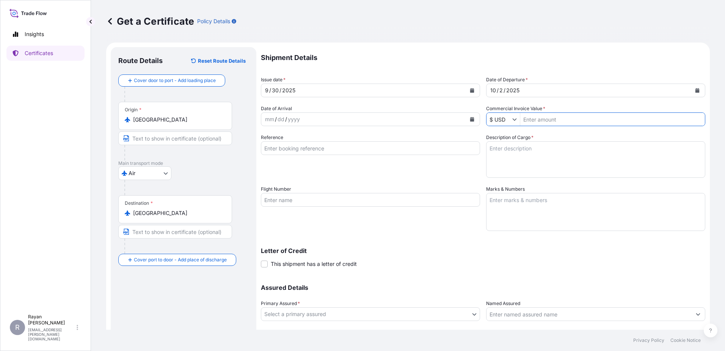
click at [544, 121] on input "Commercial Invoice Value *" at bounding box center [612, 119] width 185 height 14
type input "163,115"
click at [549, 130] on div "Shipment Details Issue date * [DATE] Date of Departure * [DATE] Date of Arrival…" at bounding box center [483, 199] width 445 height 304
click at [378, 133] on div "Shipment Details Issue date * [DATE] Date of Departure * [DATE] Date of Arrival…" at bounding box center [483, 199] width 445 height 304
click at [338, 145] on input "Reference" at bounding box center [370, 148] width 219 height 14
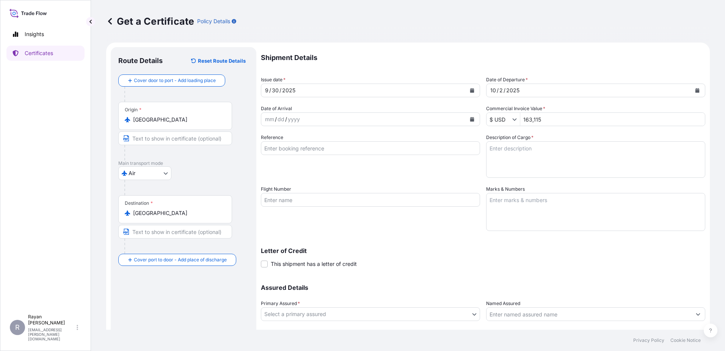
click at [316, 149] on input "Reference" at bounding box center [370, 148] width 219 height 14
paste input "0822438828"
type input "0822438828"
click at [524, 164] on textarea "Description of Cargo *" at bounding box center [595, 159] width 219 height 36
paste textarea "Medical Supplies (diagnostics consumables & reagents)"
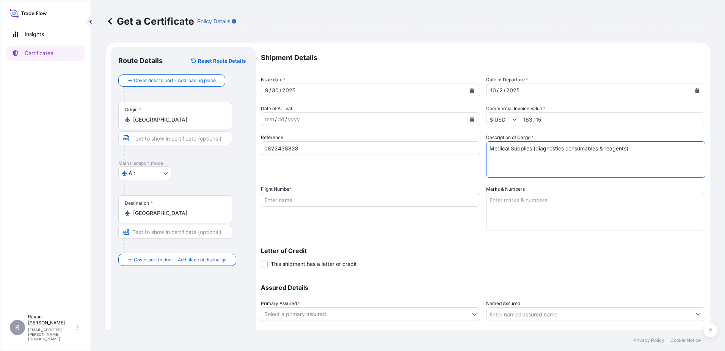
type textarea "Medical Supplies (diagnostics consumables & reagents)"
click at [313, 265] on span "This shipment has a letter of credit" at bounding box center [314, 264] width 86 height 8
click at [261, 259] on input "This shipment has a letter of credit" at bounding box center [261, 259] width 0 height 0
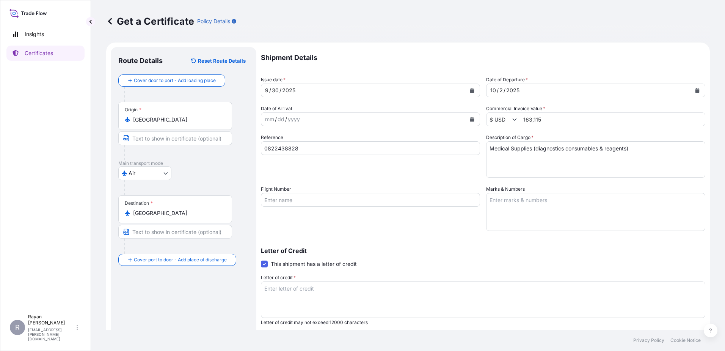
click at [390, 294] on textarea "Letter of credit *" at bounding box center [483, 299] width 445 height 36
paste textarea "THE EGYPTIAN AUTHORITY FOR UNIFIED PROCUREMENT, MEDICAL SUPPLY AND MEDICAL TECH…"
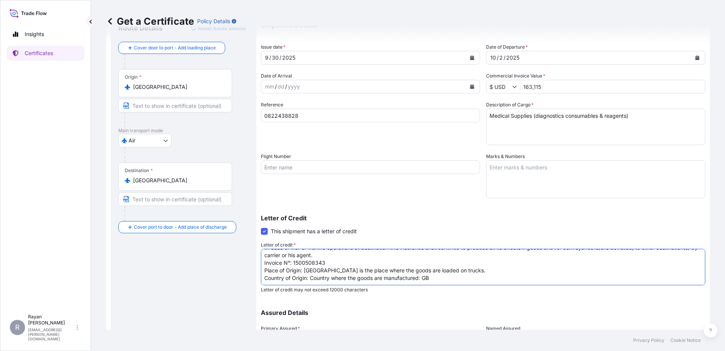
scroll to position [105, 0]
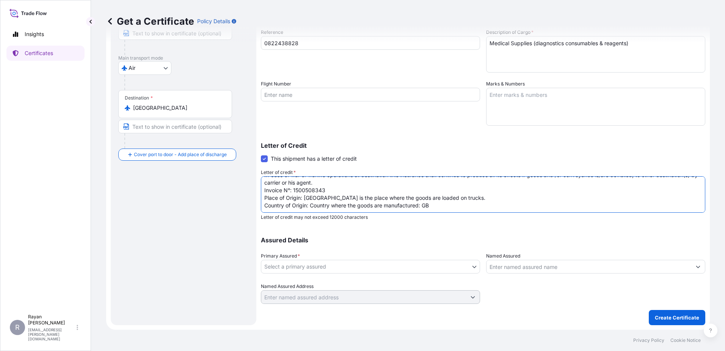
type textarea "THE EGYPTIAN AUTHORITY FOR UNIFIED PROCUREMENT, MEDICAL SUPPLY AND MEDICAL TECH…"
click at [412, 268] on body "Insights Certificates R [PERSON_NAME] [EMAIL_ADDRESS][PERSON_NAME][DOMAIN_NAME]…" at bounding box center [362, 175] width 725 height 351
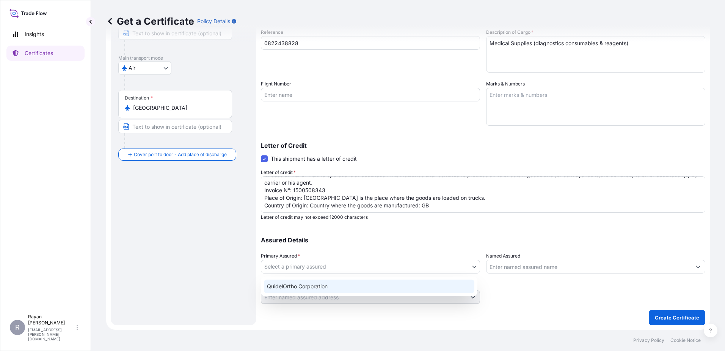
click at [383, 287] on div "QuidelOrtho Corporation" at bounding box center [369, 286] width 211 height 14
select select "31549"
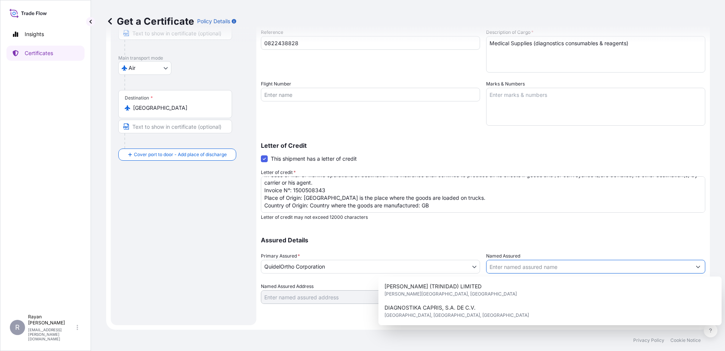
click at [527, 263] on input "Named Assured" at bounding box center [589, 266] width 205 height 14
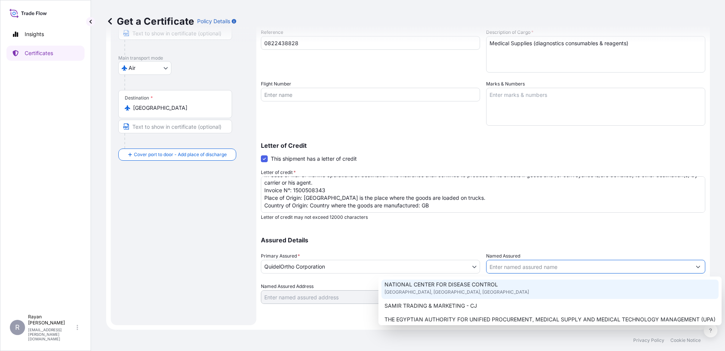
scroll to position [188, 0]
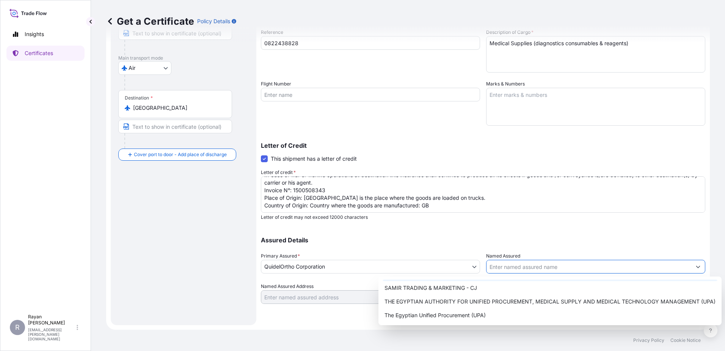
click at [516, 298] on span "THE EGYPTIAN AUTHORITY FOR UNIFIED PROCUREMENT, MEDICAL SUPPLY AND MEDICAL TECH…" at bounding box center [550, 301] width 331 height 8
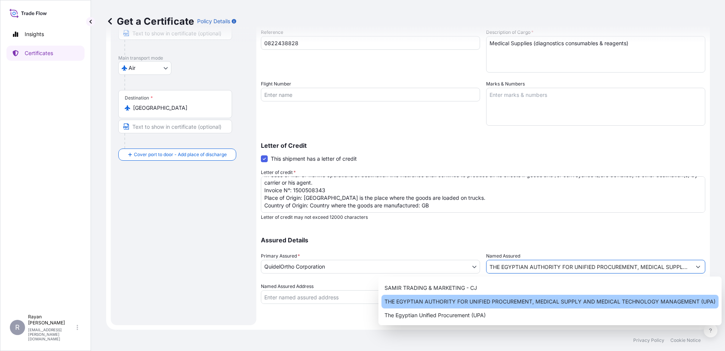
type input "THE EGYPTIAN AUTHORITY FOR UNIFIED PROCUREMENT, MEDICAL SUPPLY AND MEDICAL TECH…"
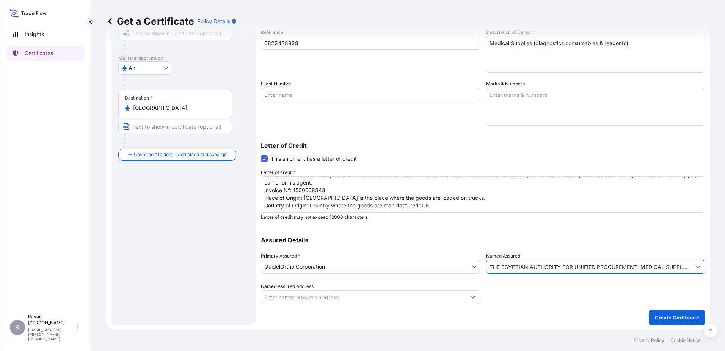
click at [548, 291] on div at bounding box center [595, 292] width 219 height 21
click at [659, 319] on p "Create Certificate" at bounding box center [677, 317] width 44 height 8
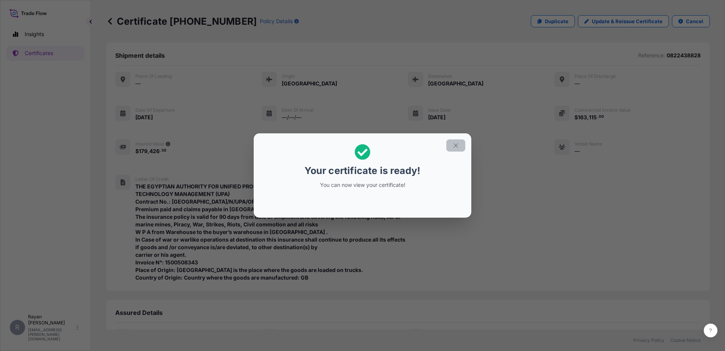
click at [454, 147] on icon "button" at bounding box center [456, 145] width 4 height 4
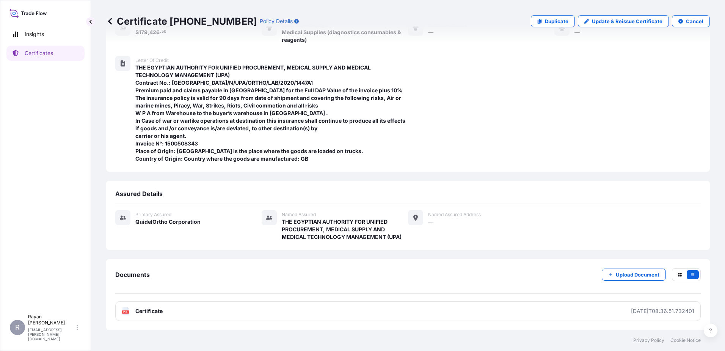
scroll to position [119, 0]
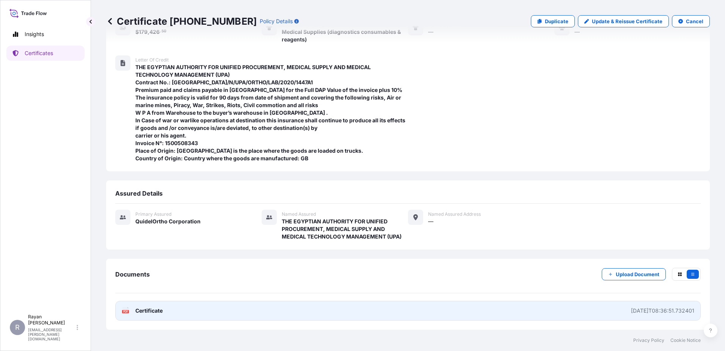
click at [154, 305] on link "PDF Certificate [DATE]T08:36:51.732401" at bounding box center [408, 310] width 586 height 20
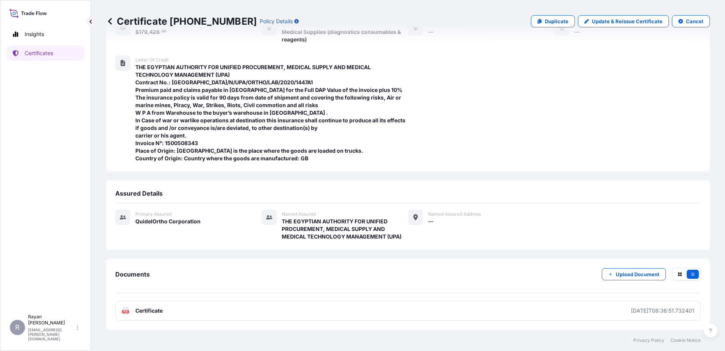
click at [109, 21] on icon at bounding box center [110, 21] width 4 height 6
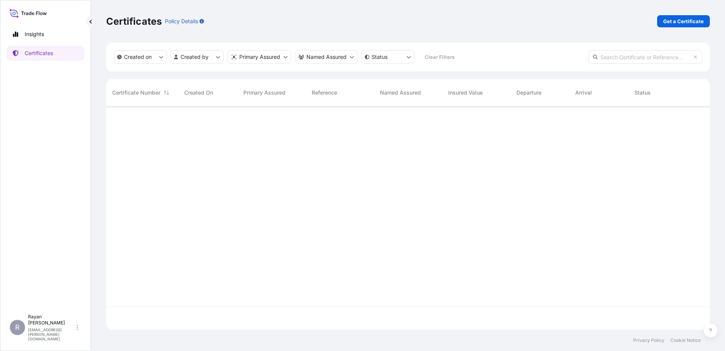
scroll to position [222, 598]
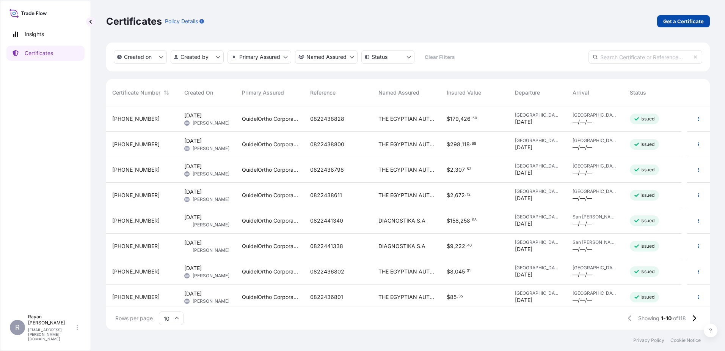
click at [663, 27] on link "Get a Certificate" at bounding box center [683, 21] width 53 height 12
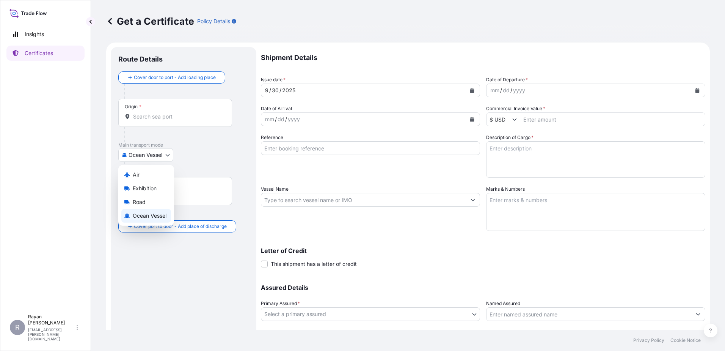
click at [138, 150] on body "Insights Certificates R [PERSON_NAME] [EMAIL_ADDRESS][PERSON_NAME][DOMAIN_NAME]…" at bounding box center [362, 175] width 725 height 351
click at [139, 176] on span "Air" at bounding box center [136, 175] width 7 height 8
select select "Air"
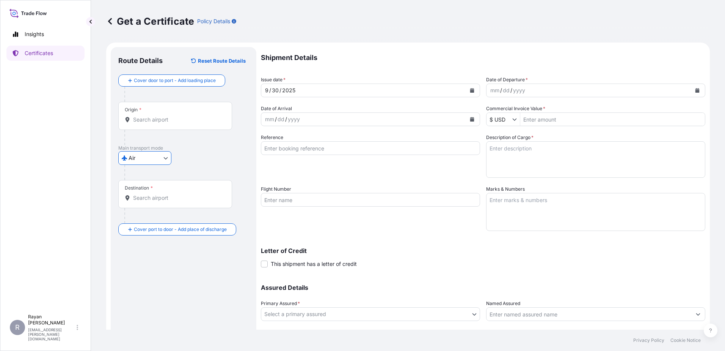
click at [146, 123] on div "Origin *" at bounding box center [175, 116] width 114 height 28
click at [146, 123] on input "Origin *" at bounding box center [178, 120] width 90 height 8
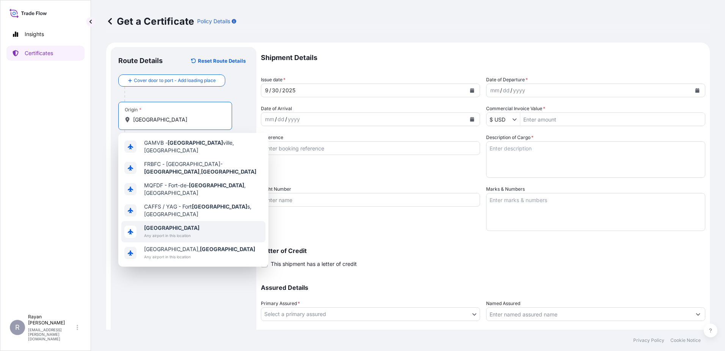
click at [167, 224] on span "[GEOGRAPHIC_DATA]" at bounding box center [171, 228] width 55 height 8
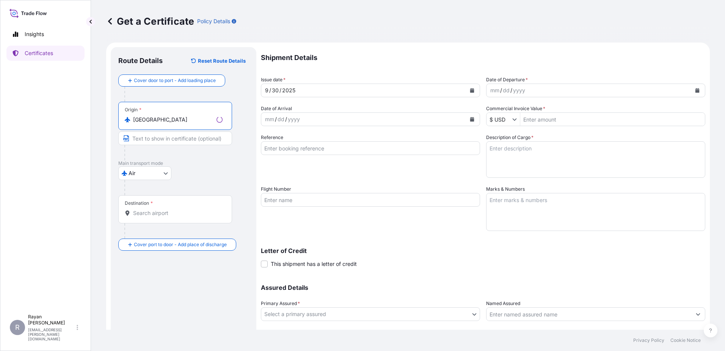
type input "[GEOGRAPHIC_DATA]"
click at [153, 210] on input "Destination *" at bounding box center [178, 213] width 90 height 8
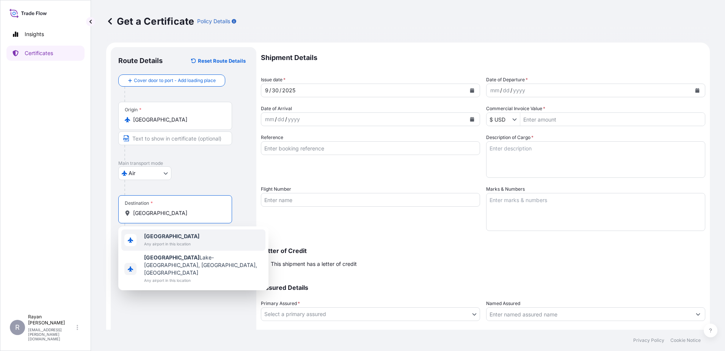
click at [179, 240] on span "Any airport in this location" at bounding box center [171, 244] width 55 height 8
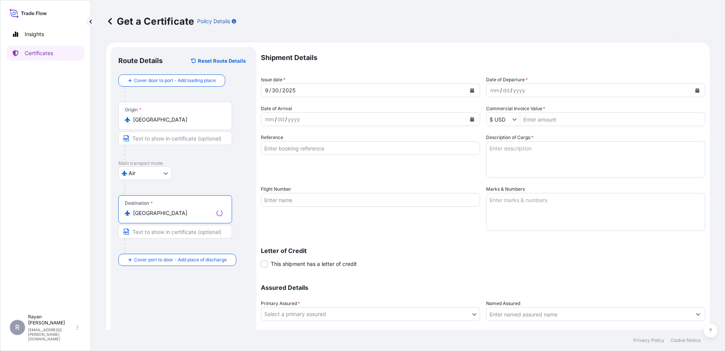
type input "[GEOGRAPHIC_DATA]"
click at [198, 178] on div "Air Air Exhibition Road [GEOGRAPHIC_DATA]" at bounding box center [183, 173] width 131 height 14
click at [697, 90] on button "Calendar" at bounding box center [698, 90] width 12 height 12
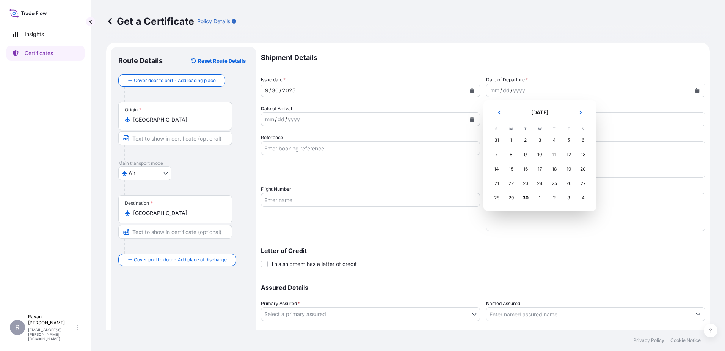
click at [573, 116] on button "Next" at bounding box center [580, 112] width 17 height 12
click at [568, 138] on div "3" at bounding box center [569, 140] width 14 height 14
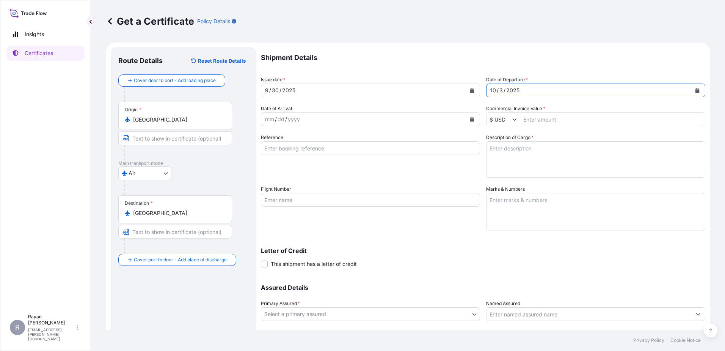
click at [544, 119] on input "Commercial Invoice Value *" at bounding box center [612, 119] width 185 height 14
type input "1,419.06"
click at [531, 127] on div "Shipment Details Issue date * [DATE] Date of Departure * [DATE] Date of Arrival…" at bounding box center [483, 199] width 445 height 304
click at [357, 150] on input "Reference" at bounding box center [370, 148] width 219 height 14
paste input "0822438266"
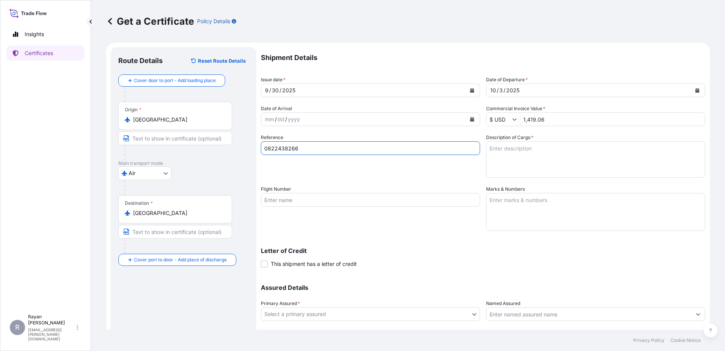
type input "0822438266"
click at [551, 159] on textarea "Description of Cargo *" at bounding box center [595, 159] width 219 height 36
paste textarea "Medical Supplies (diagnostics consumables & reagents)"
type textarea "Medical Supplies (diagnostics consumables & reagents)"
click at [450, 173] on div "Reference 0822438266" at bounding box center [370, 156] width 219 height 44
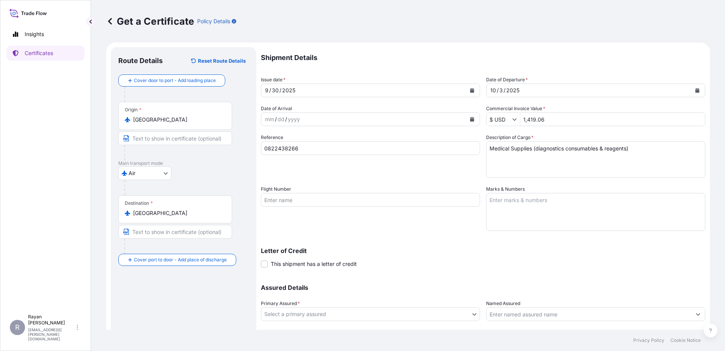
click at [308, 261] on span "This shipment has a letter of credit" at bounding box center [314, 264] width 86 height 8
click at [261, 259] on input "This shipment has a letter of credit" at bounding box center [261, 259] width 0 height 0
click at [337, 296] on textarea "Letter of credit *" at bounding box center [483, 299] width 445 height 36
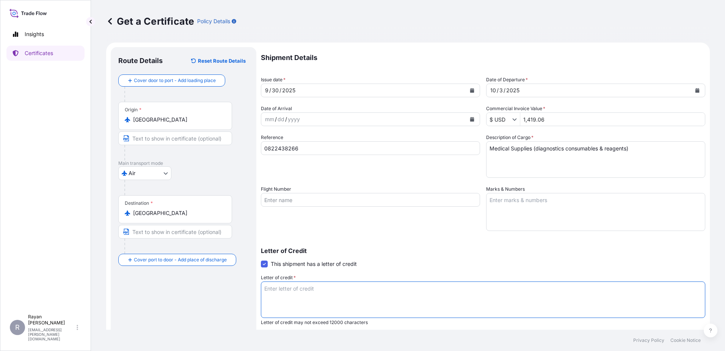
paste textarea "THE EGYPTIAN AUTHORITY FOR UNIFIED PROCUREMENT, MEDICAL SUPPLY AND MEDICAL TECH…"
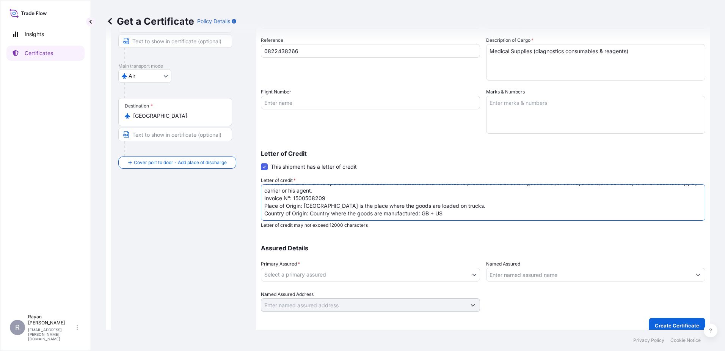
scroll to position [105, 0]
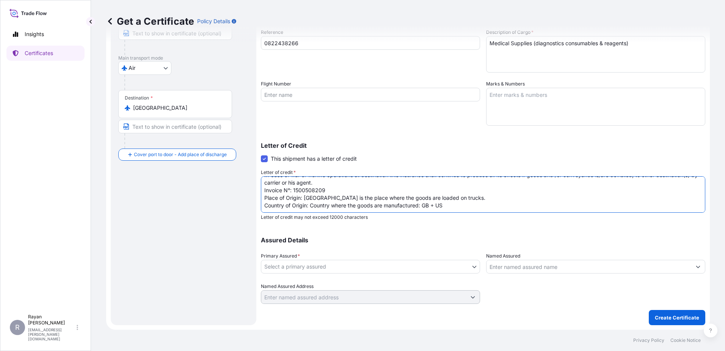
type textarea "THE EGYPTIAN AUTHORITY FOR UNIFIED PROCUREMENT, MEDICAL SUPPLY AND MEDICAL TECH…"
click at [413, 263] on body "Insights Certificates R [PERSON_NAME] [EMAIL_ADDRESS][PERSON_NAME][DOMAIN_NAME]…" at bounding box center [362, 175] width 725 height 351
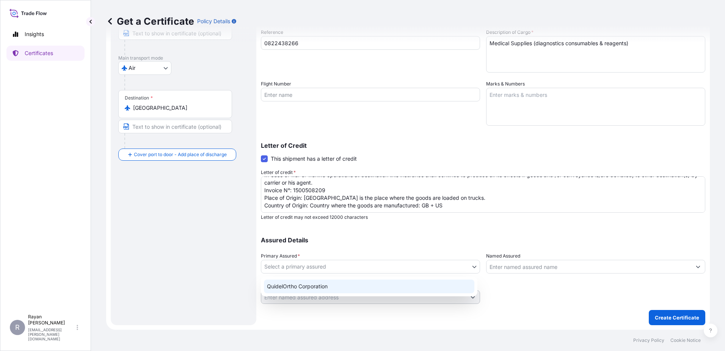
click at [377, 283] on div "QuidelOrtho Corporation" at bounding box center [369, 286] width 211 height 14
select select "31549"
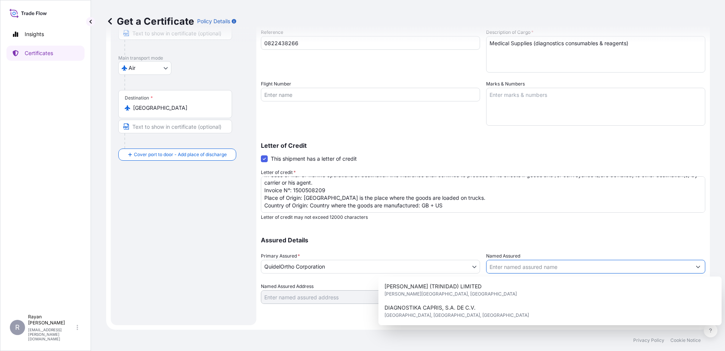
click at [537, 267] on input "Named Assured" at bounding box center [589, 266] width 205 height 14
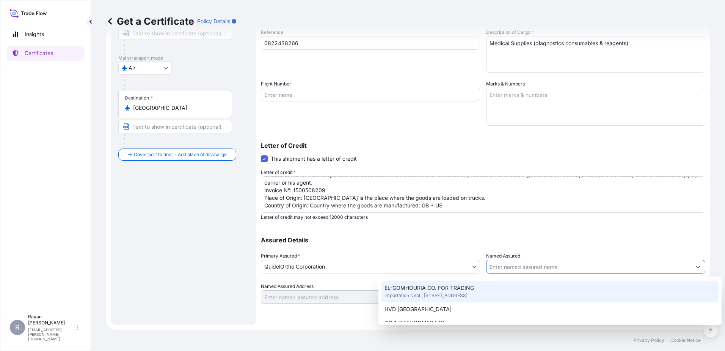
scroll to position [38, 0]
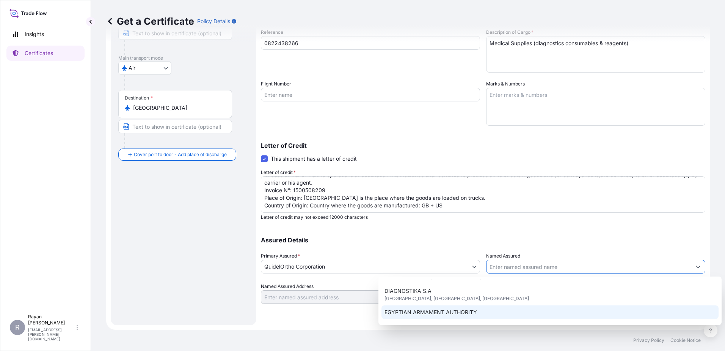
click at [497, 308] on div "EGYPTIAN ARMAMENT AUTHORITY" at bounding box center [550, 312] width 337 height 14
type input "EGYPTIAN ARMAMENT AUTHORITY"
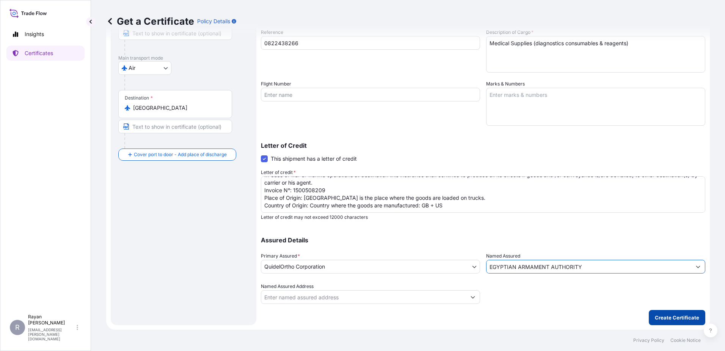
click at [655, 314] on p "Create Certificate" at bounding box center [677, 317] width 44 height 8
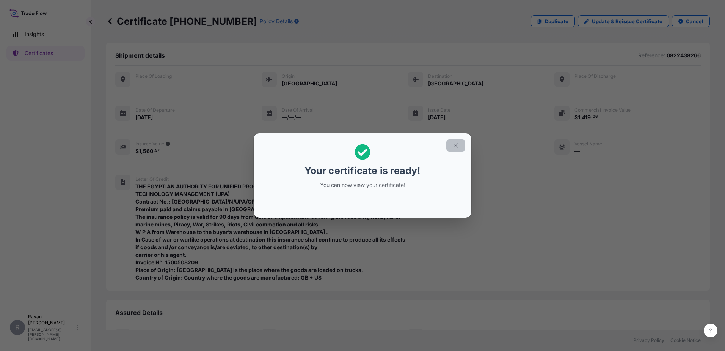
click at [462, 144] on button "button" at bounding box center [456, 145] width 19 height 12
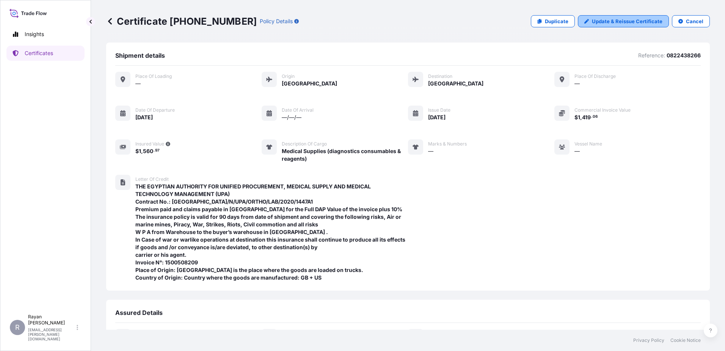
click at [603, 20] on p "Update & Reissue Certificate" at bounding box center [627, 21] width 71 height 8
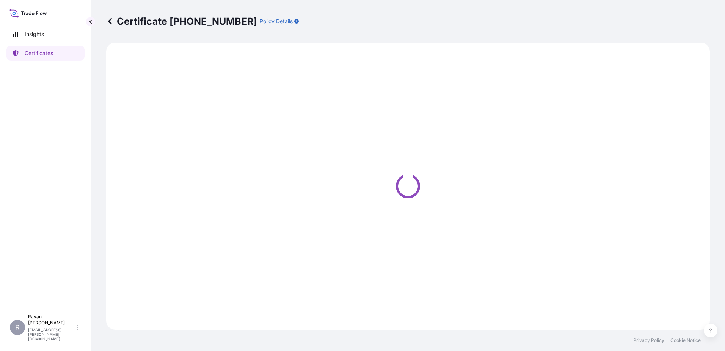
select select "Air"
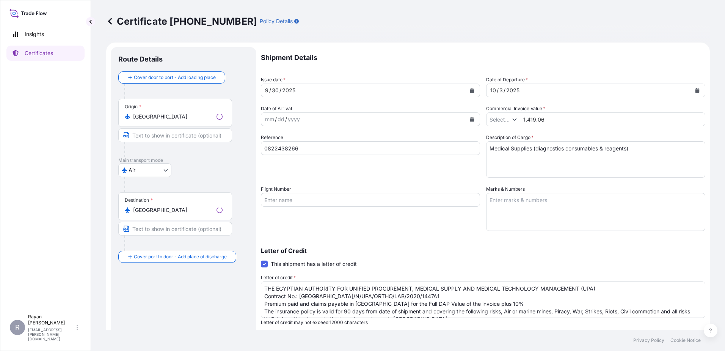
type input "$ USD"
select select "31549"
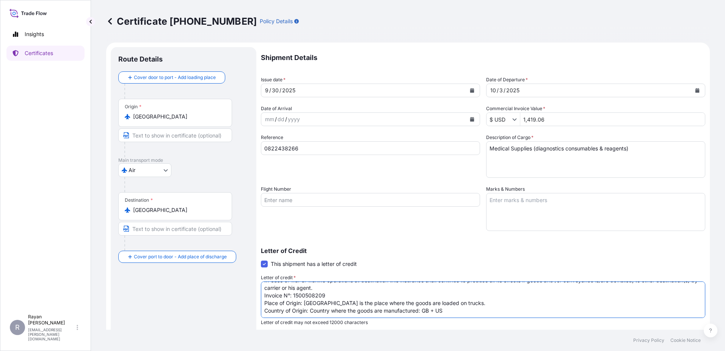
scroll to position [105, 0]
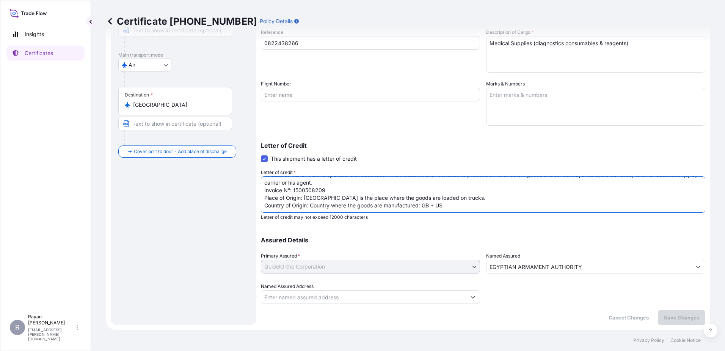
drag, startPoint x: 264, startPoint y: 287, endPoint x: 617, endPoint y: 227, distance: 357.4
click at [617, 227] on div "Shipment Details Issue date * [DATE] Date of Departure * [DATE] Date of Arrival…" at bounding box center [483, 123] width 445 height 362
paste textarea "LOREMIPS DOLORSIT AMETCONSE ADIPISCI EL SEDDOEI Tempori Utlabore et dol magnaal…"
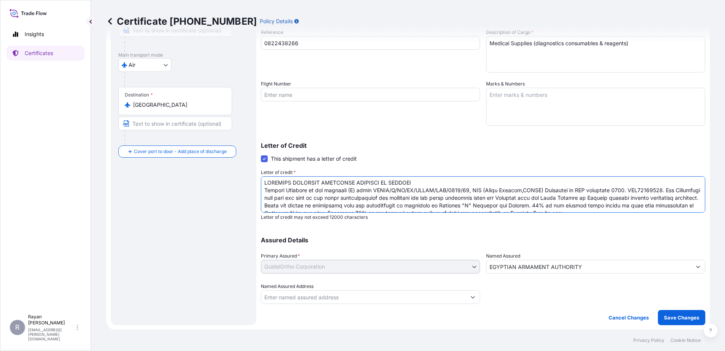
scroll to position [0, 0]
type textarea "LOREMIPS DOLORSIT AMETCONSE ADIPISCI EL SEDDOEI Tempori Utlabore et dol magnaal…"
click at [681, 308] on div "Shipment Details Issue date * [DATE] Date of Departure * [DATE] Date of Arrival…" at bounding box center [483, 133] width 445 height 383
click at [686, 316] on p "Save Changes" at bounding box center [681, 317] width 35 height 8
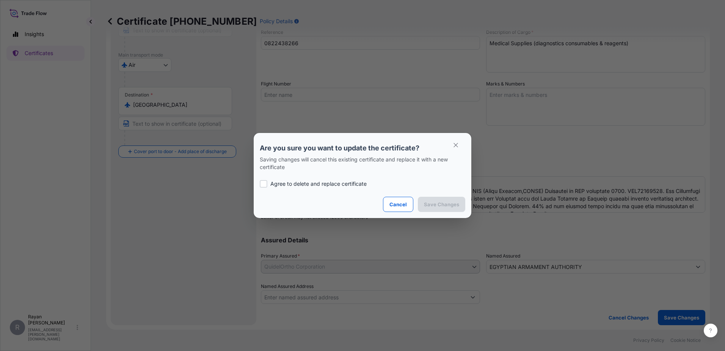
click at [334, 180] on p "Agree to delete and replace certificate" at bounding box center [318, 184] width 96 height 8
checkbox input "true"
click at [437, 199] on button "Save Changes" at bounding box center [441, 204] width 47 height 15
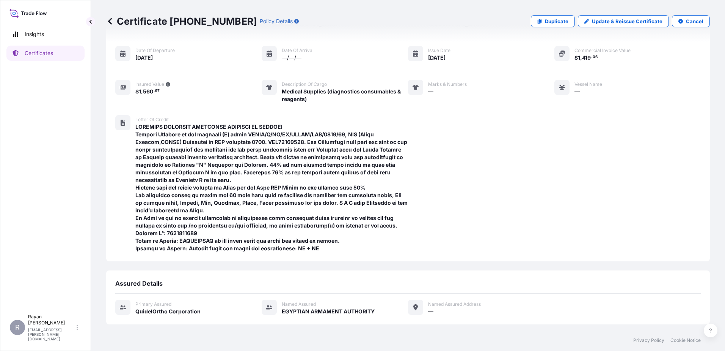
scroll to position [134, 0]
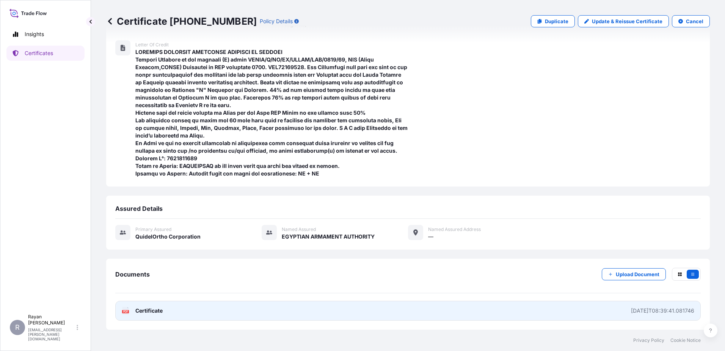
click at [156, 309] on span "Certificate" at bounding box center [148, 311] width 27 height 8
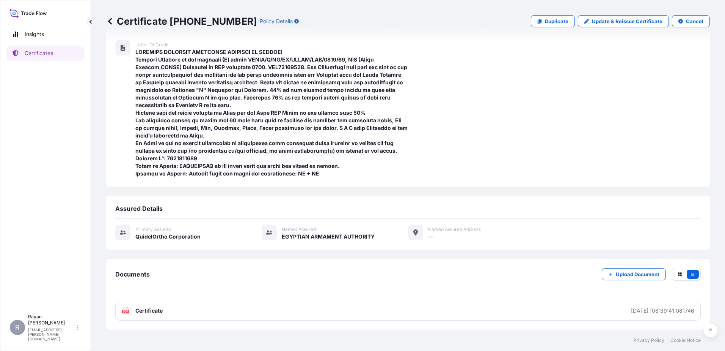
click at [112, 19] on icon at bounding box center [110, 21] width 8 height 8
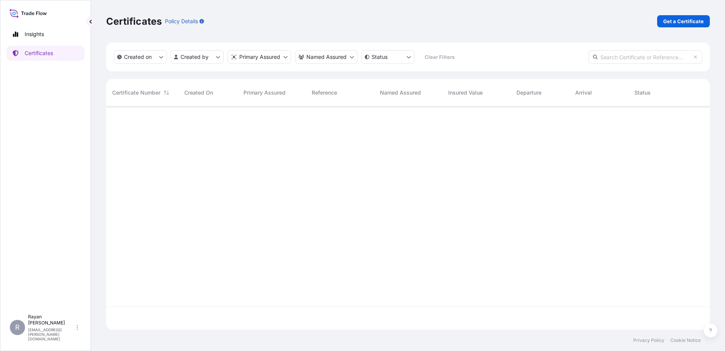
scroll to position [222, 598]
click at [662, 21] on link "Get a Certificate" at bounding box center [683, 21] width 53 height 12
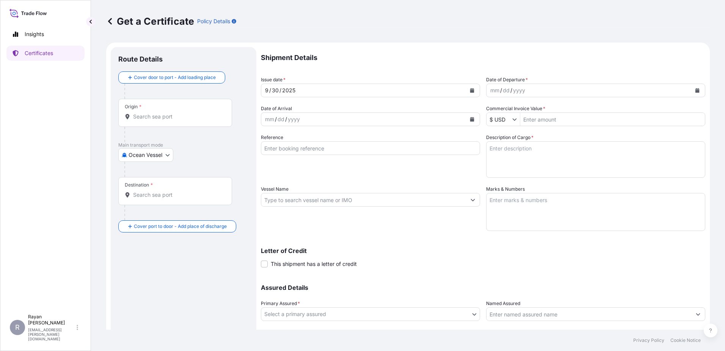
click at [130, 167] on div at bounding box center [186, 169] width 124 height 15
click at [133, 158] on body "Insights Certificates R [PERSON_NAME] [EMAIL_ADDRESS][PERSON_NAME][DOMAIN_NAME]…" at bounding box center [362, 175] width 725 height 351
click at [138, 175] on span "Air" at bounding box center [136, 175] width 7 height 8
select select "Air"
click at [155, 118] on input "Origin *" at bounding box center [178, 120] width 90 height 8
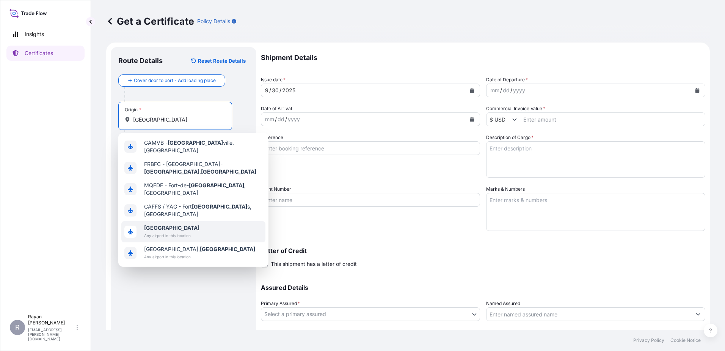
click at [187, 224] on span "[GEOGRAPHIC_DATA]" at bounding box center [171, 228] width 55 height 8
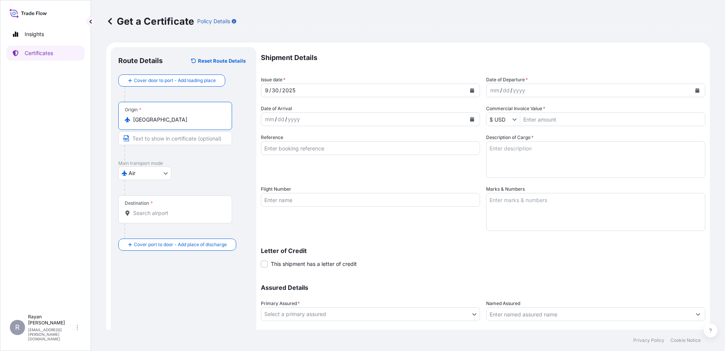
type input "[GEOGRAPHIC_DATA]"
click at [166, 219] on div "Destination *" at bounding box center [175, 209] width 114 height 28
click at [166, 217] on input "Destination *" at bounding box center [178, 213] width 90 height 8
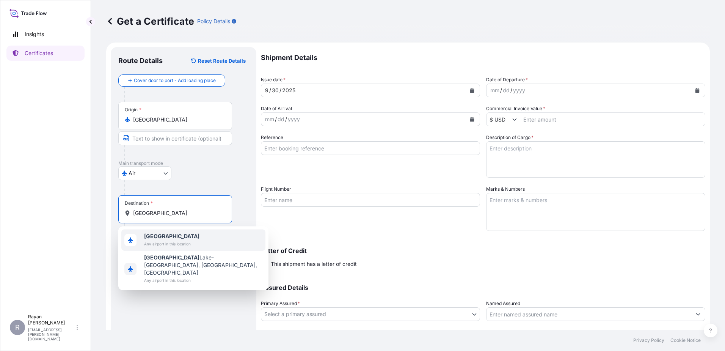
click at [170, 244] on span "Any airport in this location" at bounding box center [171, 244] width 55 height 8
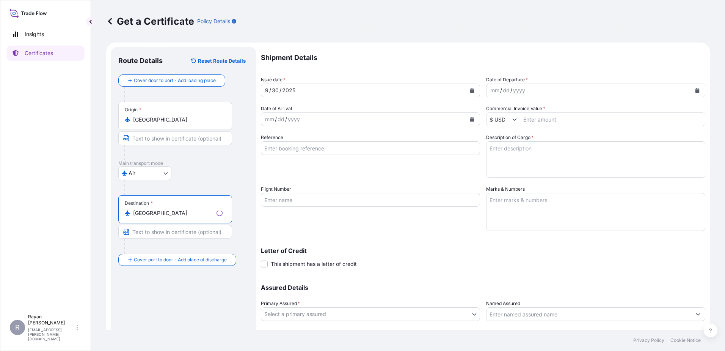
type input "[GEOGRAPHIC_DATA]"
click at [695, 91] on button "Calendar" at bounding box center [698, 90] width 12 height 12
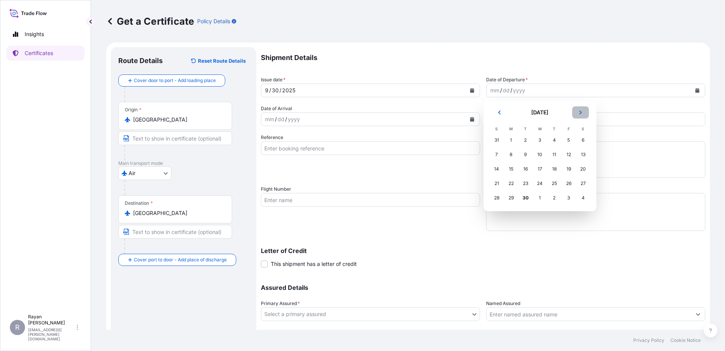
click at [583, 114] on icon "Next" at bounding box center [581, 112] width 5 height 5
click at [555, 139] on div "2" at bounding box center [555, 140] width 14 height 14
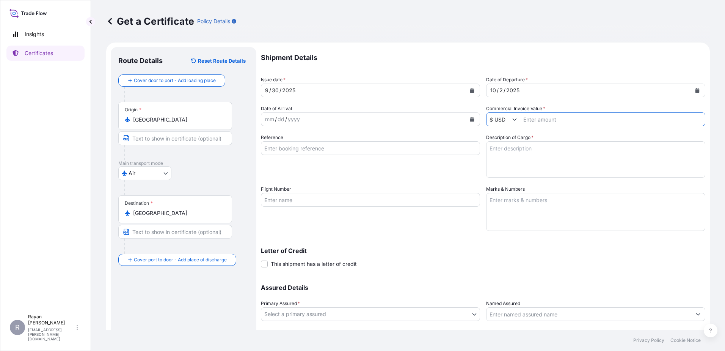
click at [538, 121] on input "Commercial Invoice Value *" at bounding box center [612, 119] width 185 height 14
type input "3,371.38"
click at [425, 167] on div "Reference" at bounding box center [370, 156] width 219 height 44
click at [340, 152] on input "Reference" at bounding box center [370, 148] width 219 height 14
paste input "0822438268"
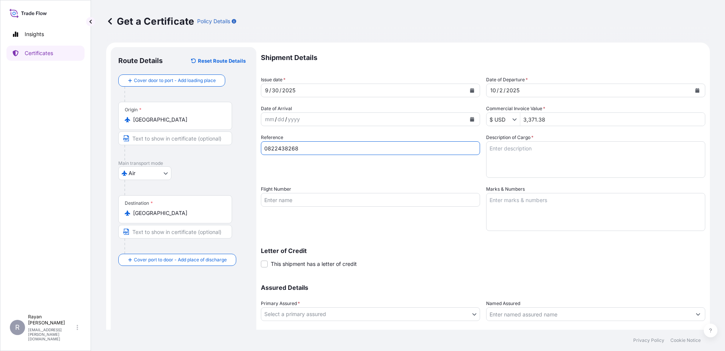
type input "0822438268"
click at [552, 156] on textarea "Description of Cargo *" at bounding box center [595, 159] width 219 height 36
paste textarea "Medical Supplies (diagnostics consumables & reagents)"
type textarea "Medical Supplies (diagnostics consumables & reagents)"
click at [310, 261] on span "This shipment has a letter of credit" at bounding box center [314, 264] width 86 height 8
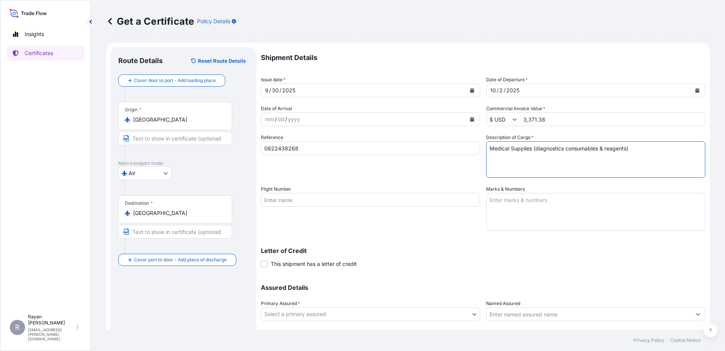
click at [261, 259] on input "This shipment has a letter of credit" at bounding box center [261, 259] width 0 height 0
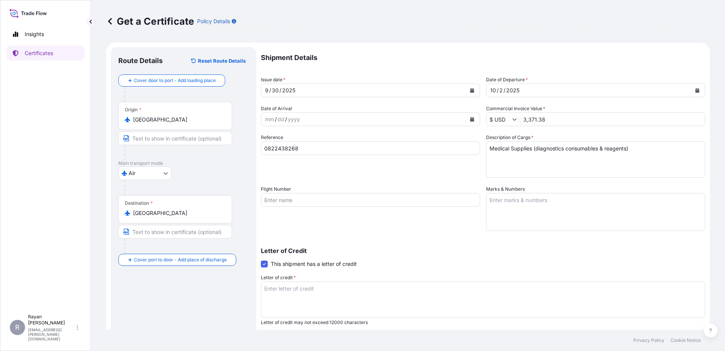
click at [379, 299] on textarea "Letter of credit *" at bounding box center [483, 299] width 445 height 36
paste textarea "LOREMIPS DOLORSIT AMETCONSE ADIPISCI EL SEDDOEI Tempori Utlabore et dol magnaal…"
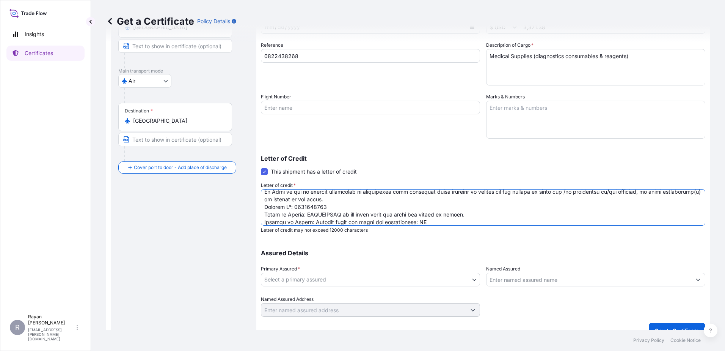
scroll to position [105, 0]
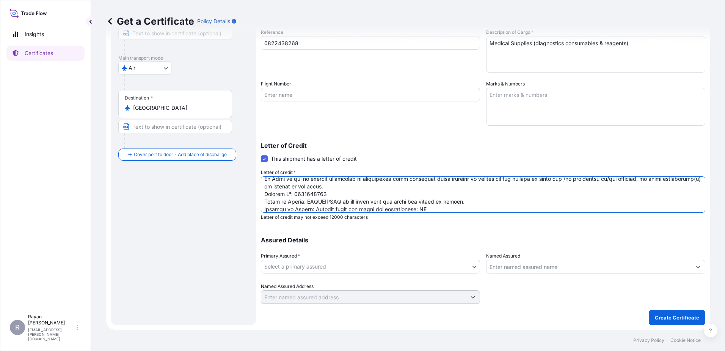
type textarea "LOREMIPS DOLORSIT AMETCONSE ADIPISCI EL SEDDOEI Tempori Utlabore et dol magnaal…"
click at [444, 267] on body "Insights Certificates R [PERSON_NAME] [EMAIL_ADDRESS][PERSON_NAME][DOMAIN_NAME]…" at bounding box center [362, 175] width 725 height 351
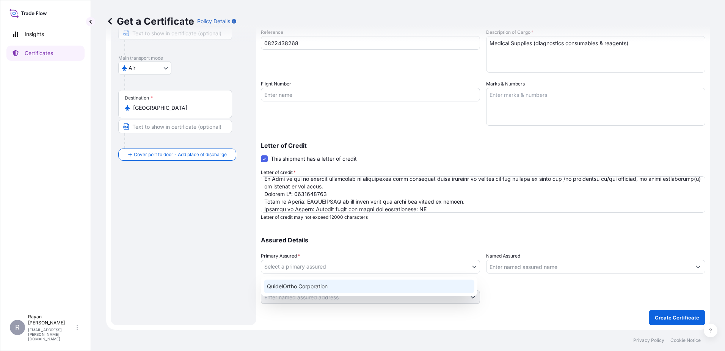
click at [429, 283] on div "QuidelOrtho Corporation" at bounding box center [369, 286] width 211 height 14
select select "31549"
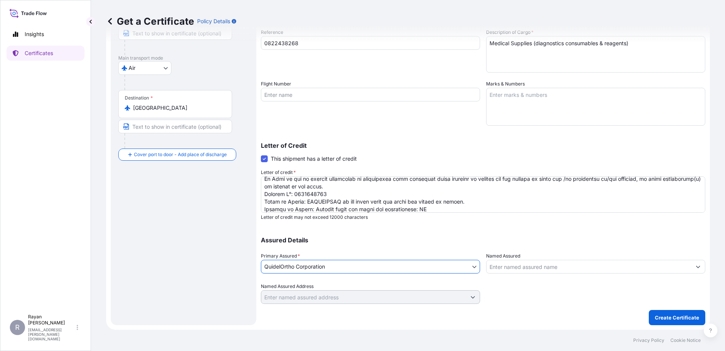
click at [514, 267] on input "Named Assured" at bounding box center [589, 266] width 205 height 14
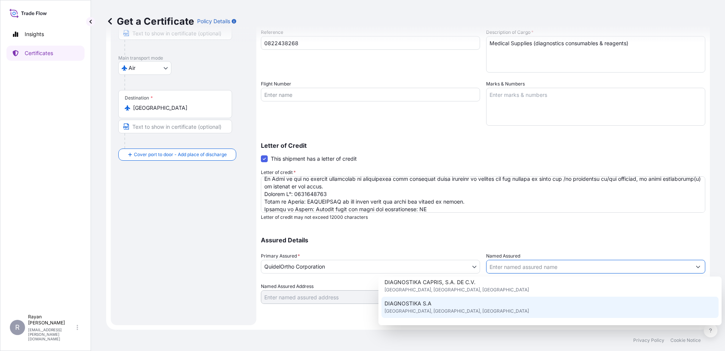
scroll to position [38, 0]
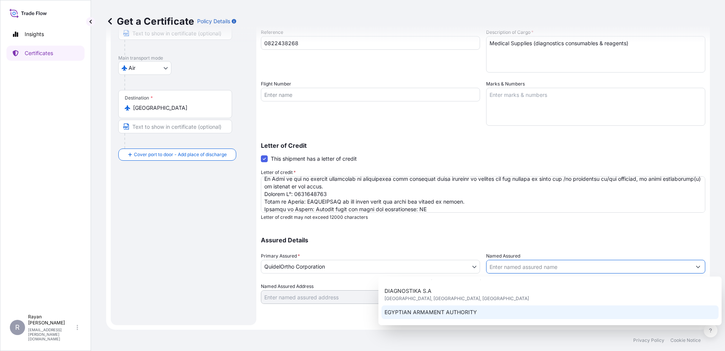
click at [507, 309] on div "EGYPTIAN ARMAMENT AUTHORITY" at bounding box center [550, 312] width 337 height 14
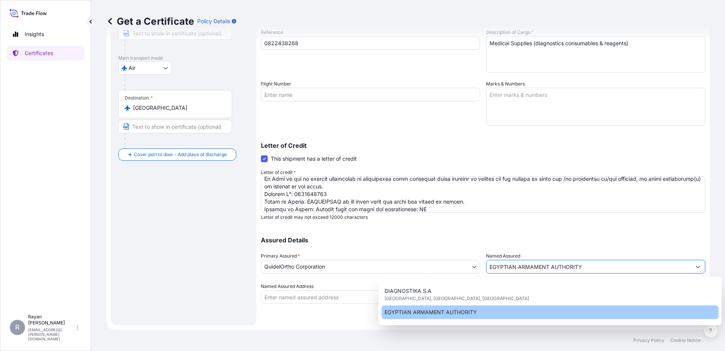
type input "EGYPTIAN ARMAMENT AUTHORITY"
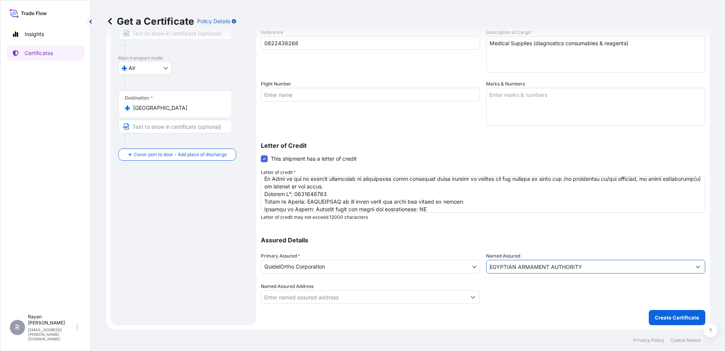
click at [669, 322] on button "Create Certificate" at bounding box center [677, 317] width 57 height 15
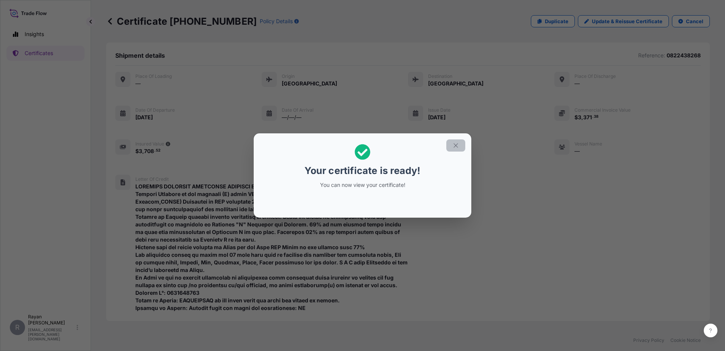
click at [458, 145] on icon "button" at bounding box center [456, 145] width 7 height 7
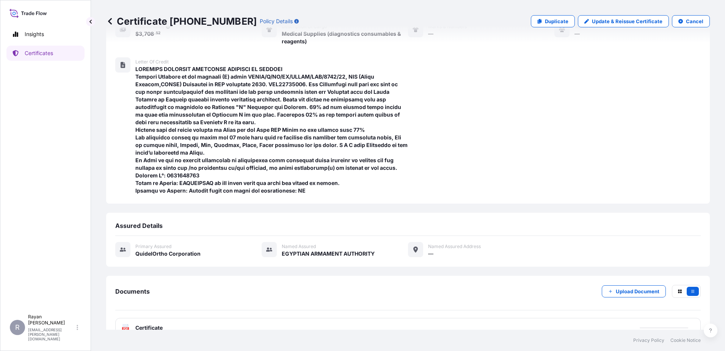
scroll to position [134, 0]
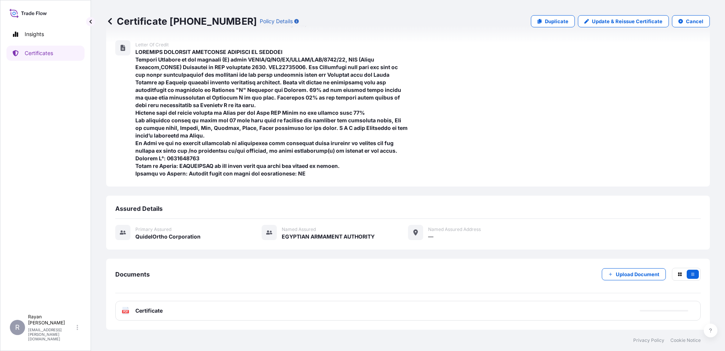
click at [163, 312] on div "PDF Certificate" at bounding box center [408, 310] width 586 height 20
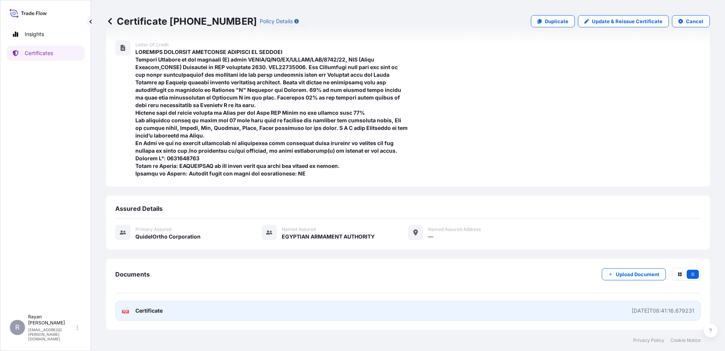
click at [154, 310] on span "Certificate" at bounding box center [148, 311] width 27 height 8
